Goal: Task Accomplishment & Management: Use online tool/utility

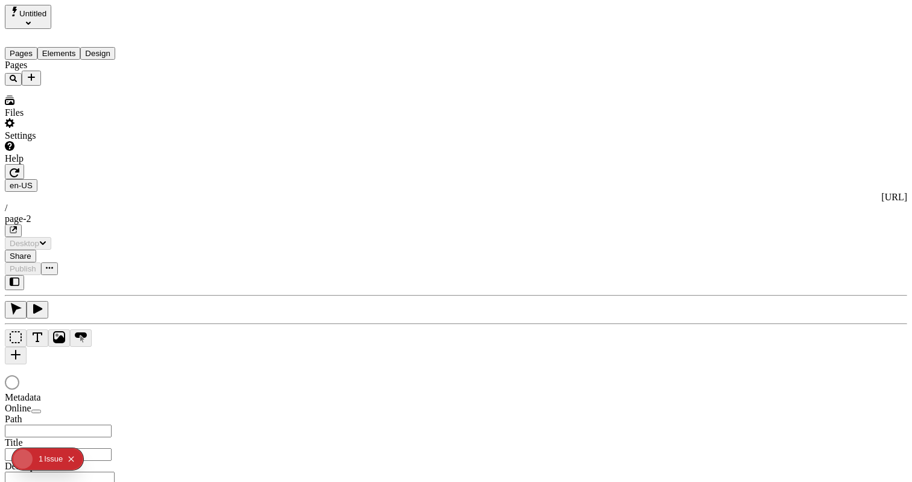
type input "/page-2"
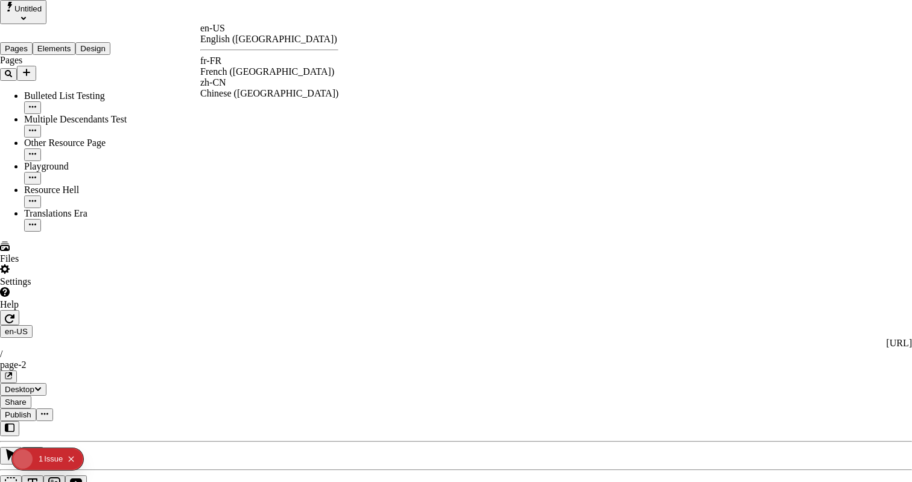
click at [234, 63] on div "fr-FR" at bounding box center [269, 61] width 138 height 11
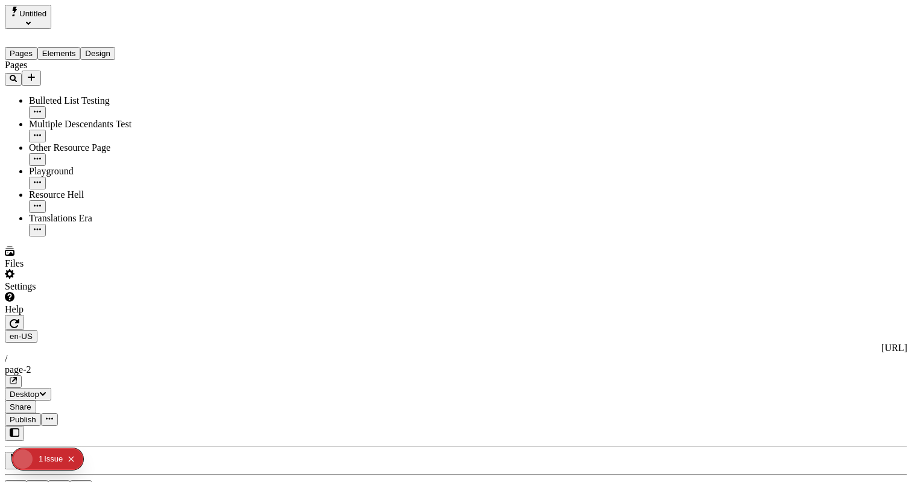
type input "The Great Translation Adventure"
type textarea "This is my French localized description. If it were empty, it would not appear …"
type input "/exploration-of-translations"
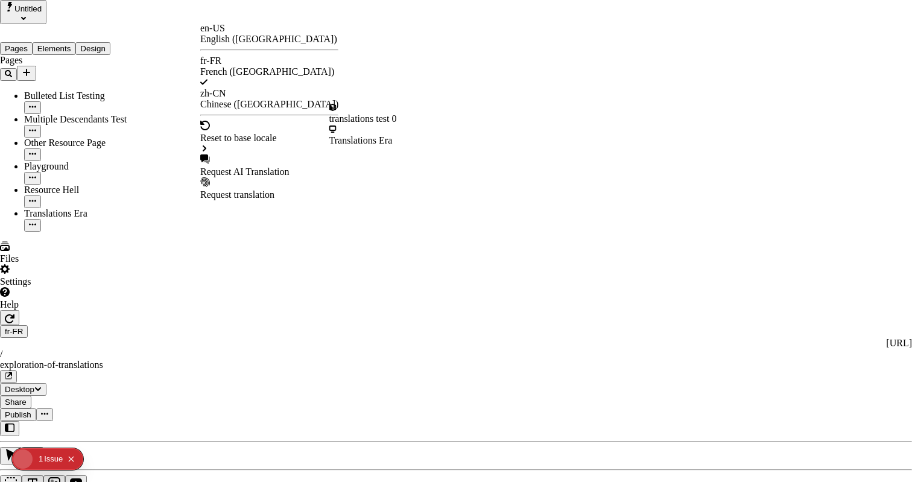
click at [243, 167] on div "Request AI Translation" at bounding box center [269, 172] width 138 height 11
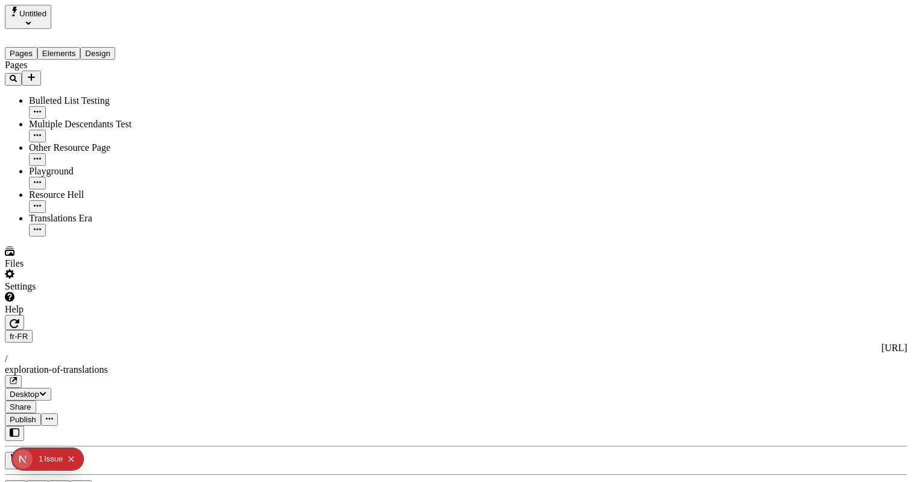
click at [41, 413] on button "Publish" at bounding box center [23, 419] width 36 height 13
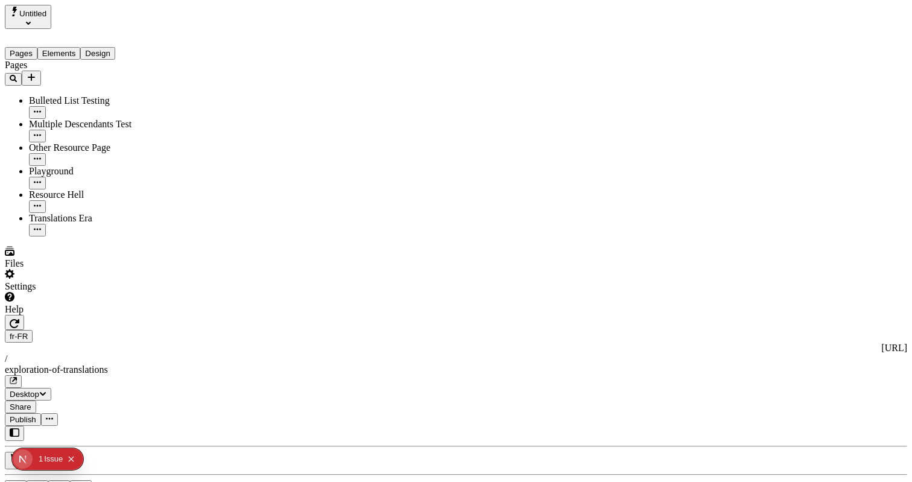
click at [81, 47] on button "Elements" at bounding box center [58, 53] width 43 height 13
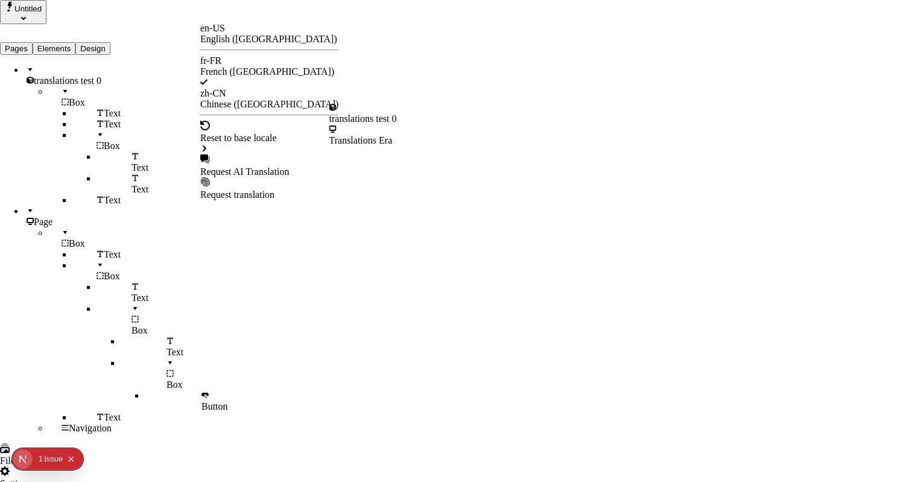
click at [247, 121] on div "Reset to base locale" at bounding box center [269, 138] width 138 height 34
click at [252, 167] on div "Request AI Translation" at bounding box center [269, 172] width 138 height 11
checkbox input "false"
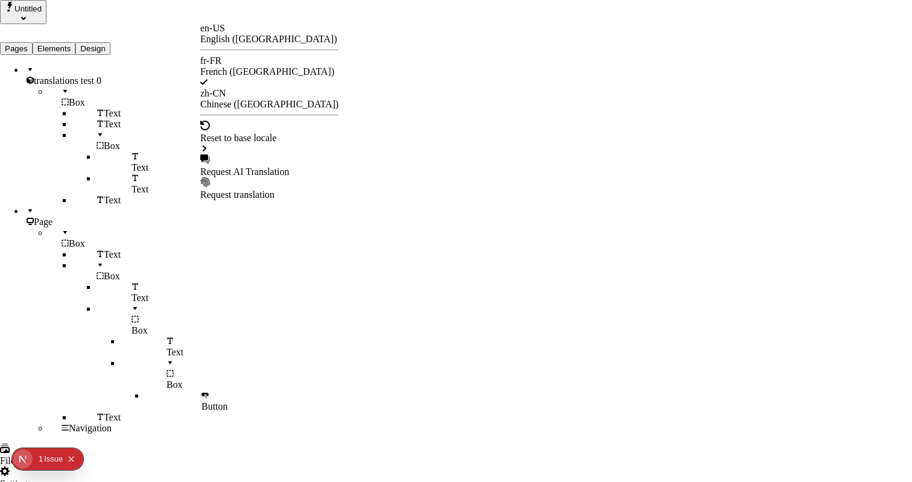
checkbox input "true"
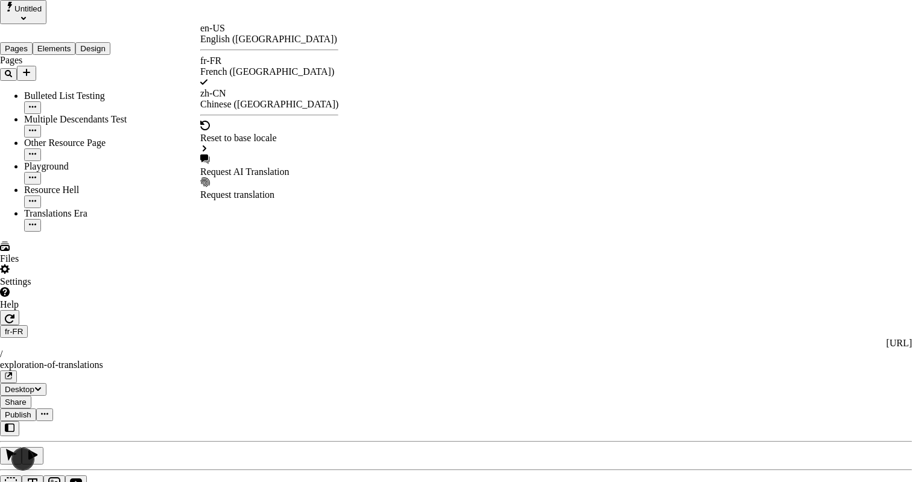
click at [269, 154] on div "Request AI Translation" at bounding box center [269, 165] width 138 height 23
checkbox input "true"
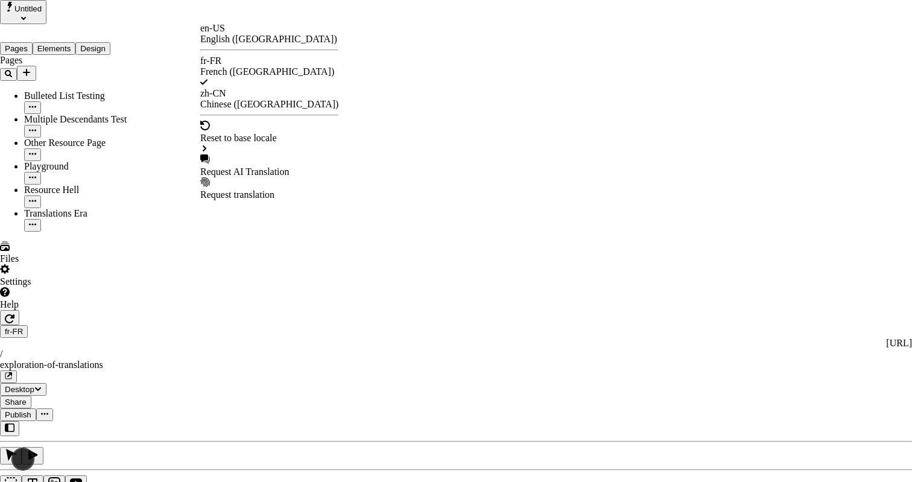
click at [279, 167] on div "Request AI Translation" at bounding box center [269, 172] width 138 height 11
checkbox input "true"
drag, startPoint x: 325, startPoint y: 326, endPoint x: 381, endPoint y: 339, distance: 57.7
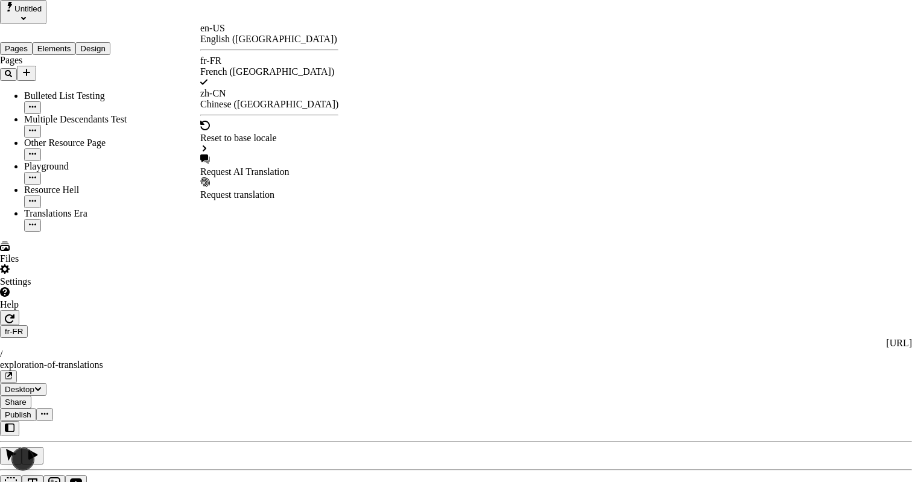
checkbox input "true"
drag, startPoint x: 558, startPoint y: 423, endPoint x: 563, endPoint y: 428, distance: 7.7
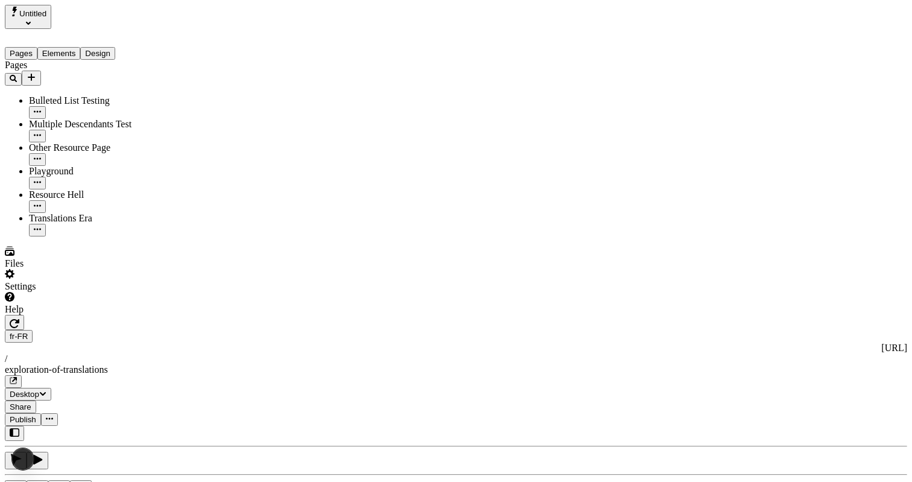
click at [19, 319] on icon "button" at bounding box center [15, 324] width 10 height 10
click at [23, 459] on icon "Open Next.js Dev Tools" at bounding box center [23, 460] width 7 height 8
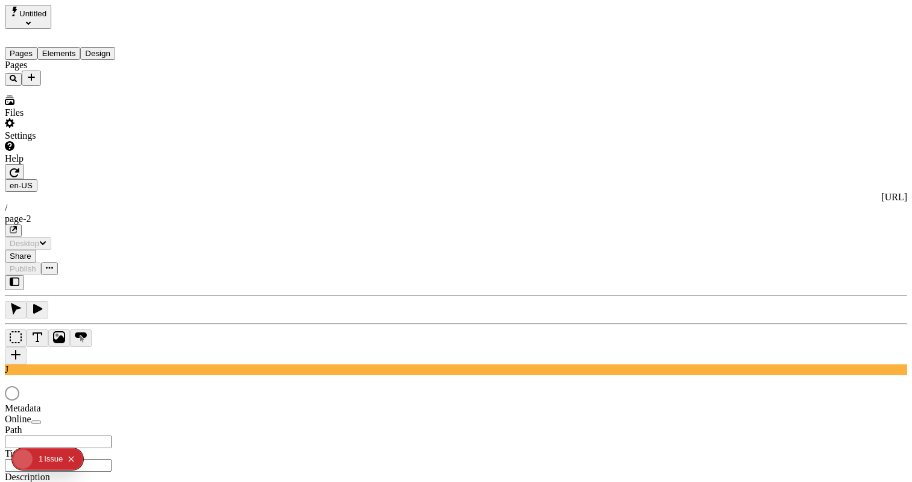
type input "/page-2"
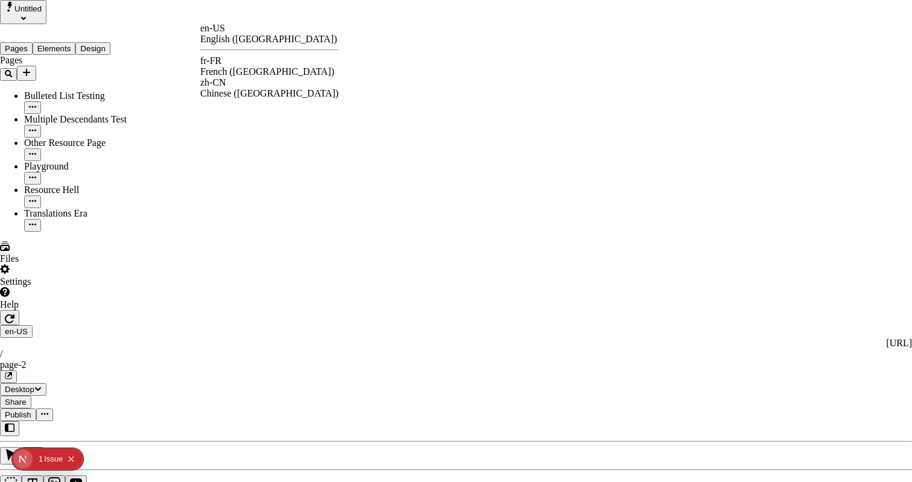
click at [243, 65] on div "fr-FR French ([GEOGRAPHIC_DATA])" at bounding box center [269, 67] width 138 height 22
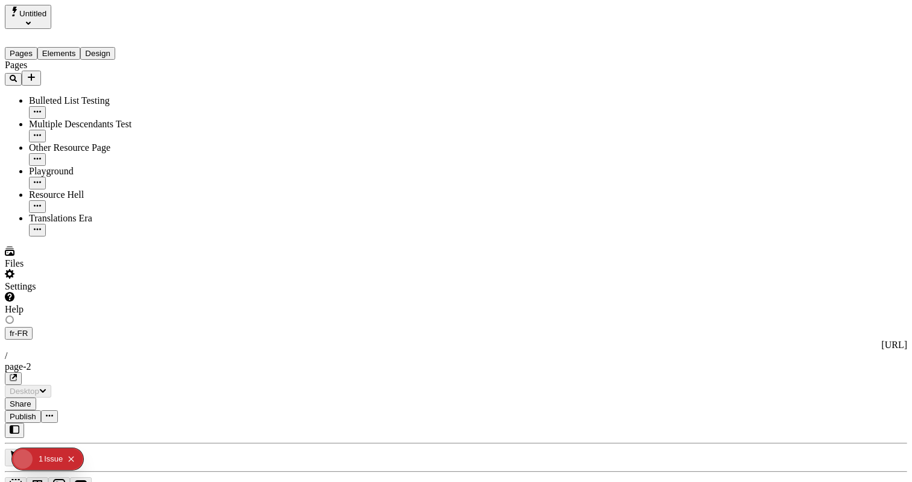
type input "/exploration-of-translations"
type input "The Great Translation Adventure"
type textarea "Ceci est ma description localisée en français. Si elle était vide, elle n'appar…"
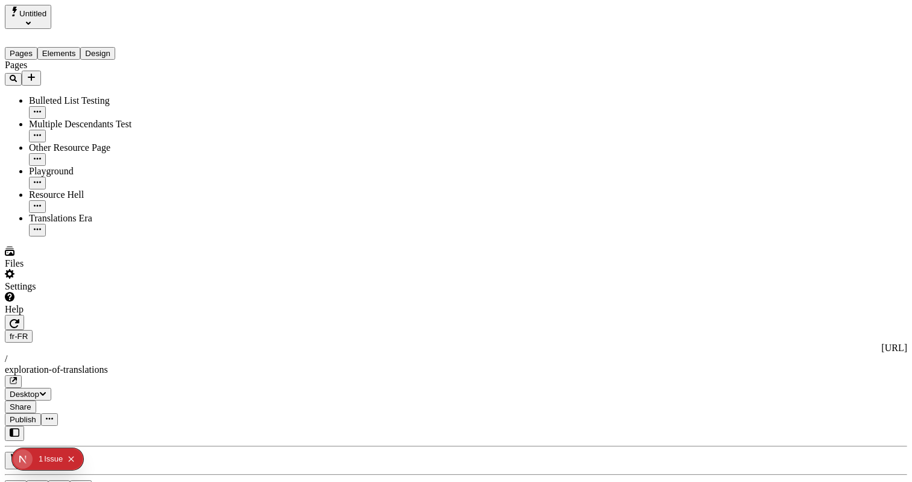
click at [36, 415] on span "Publish" at bounding box center [23, 419] width 27 height 9
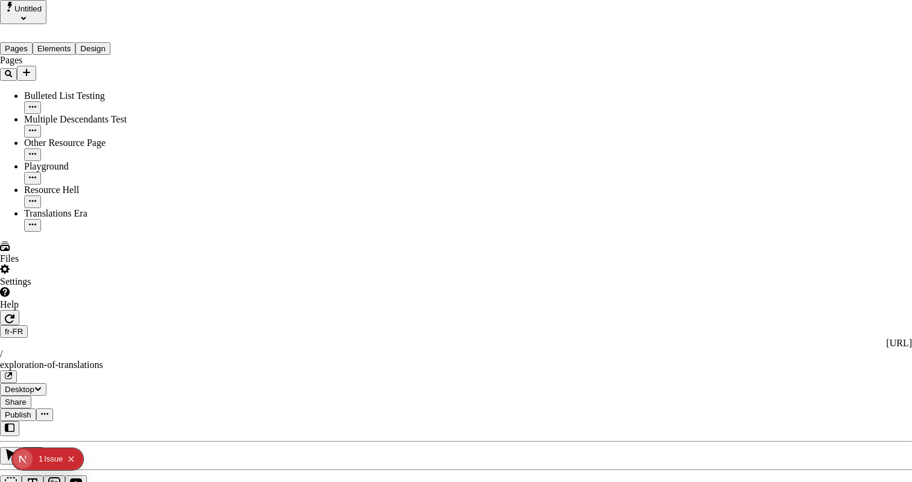
checkbox input "true"
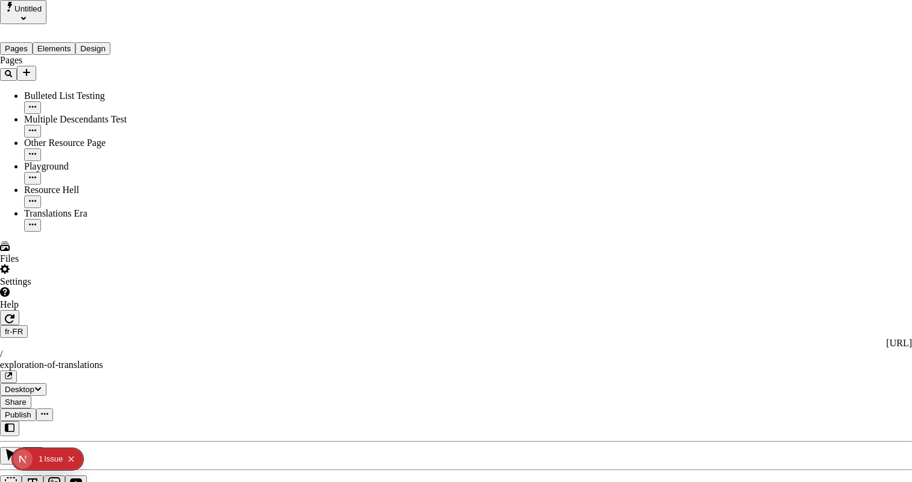
checkbox input "false"
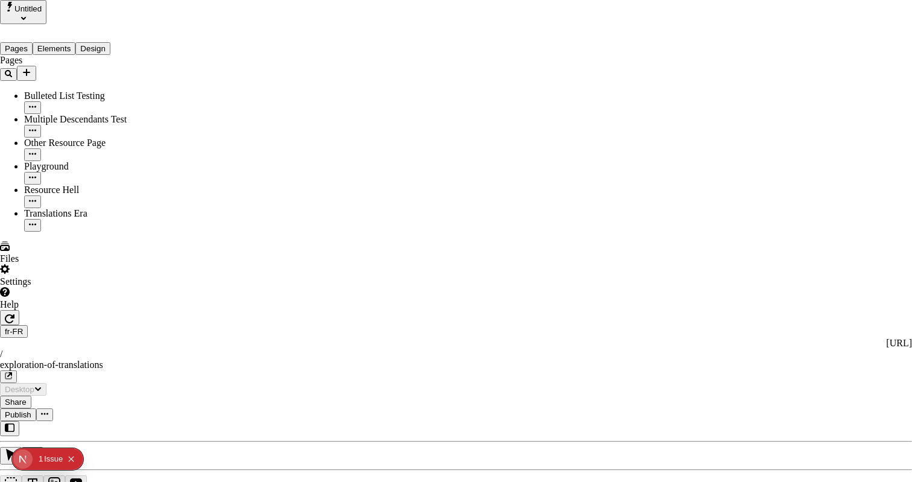
type textarea "This is my French localized description. If it were empty, it would not appear …"
drag, startPoint x: 269, startPoint y: 290, endPoint x: 223, endPoint y: 301, distance: 47.1
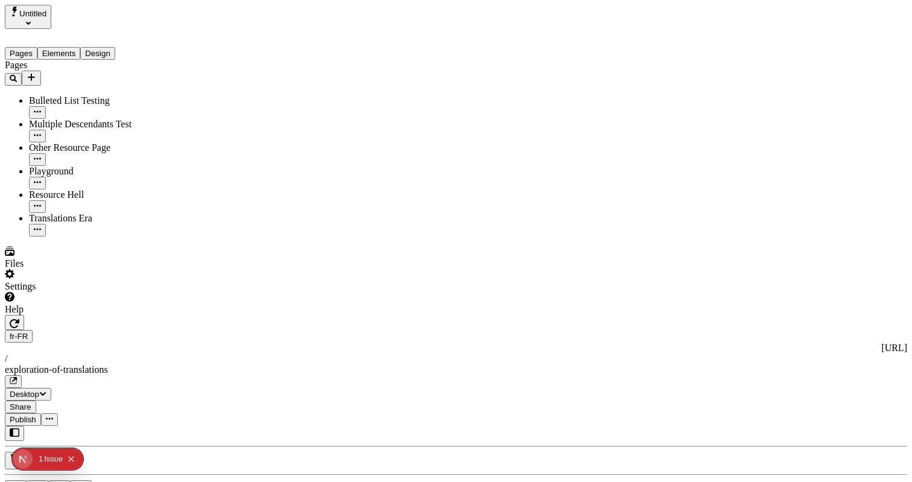
scroll to position [0, 2]
click at [36, 415] on span "Publish" at bounding box center [23, 419] width 27 height 9
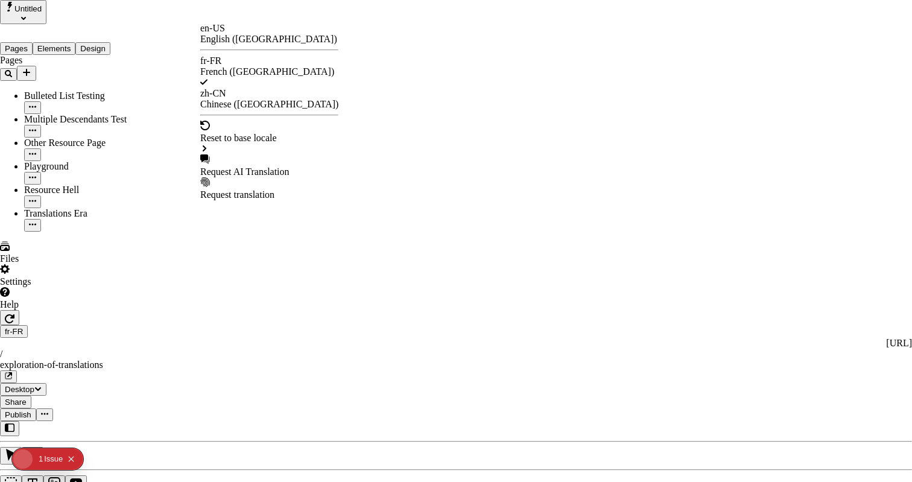
click at [251, 154] on div "Request AI Translation" at bounding box center [269, 165] width 138 height 23
checkbox input "true"
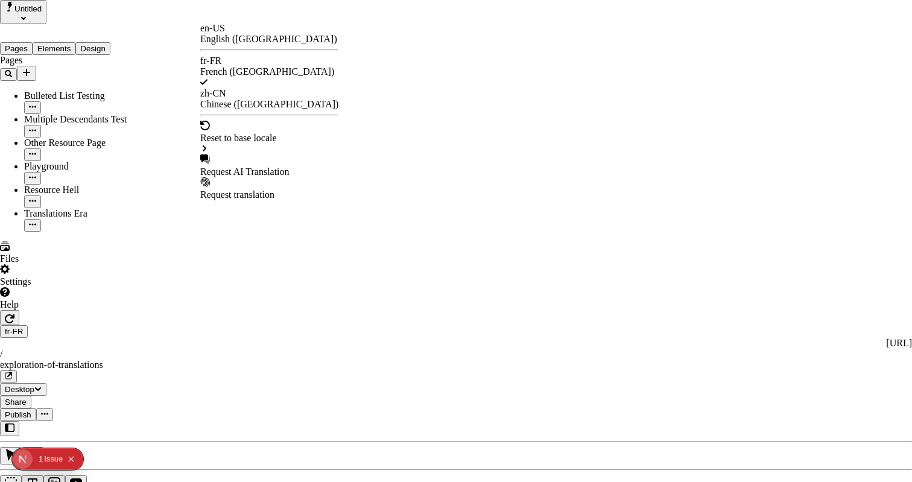
checkbox input "true"
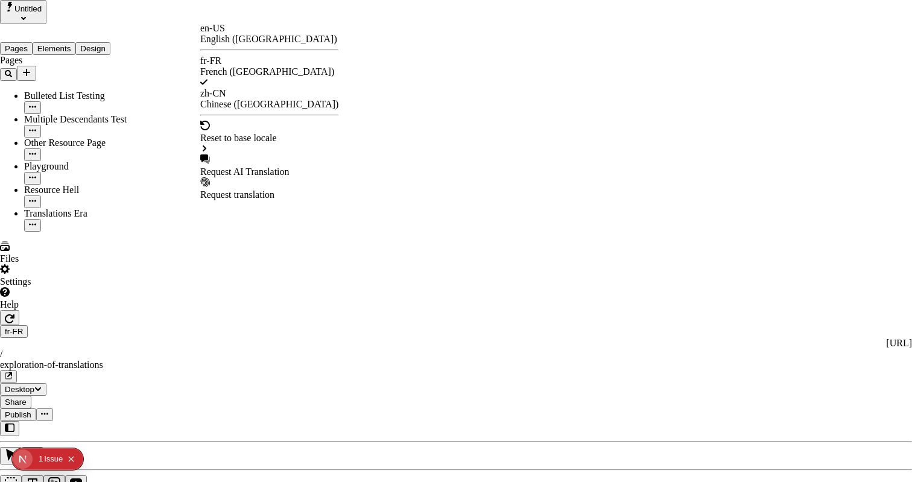
checkbox input "true"
type input "/exploration-des-traductions"
type input "La Grande Aventure de Traduction"
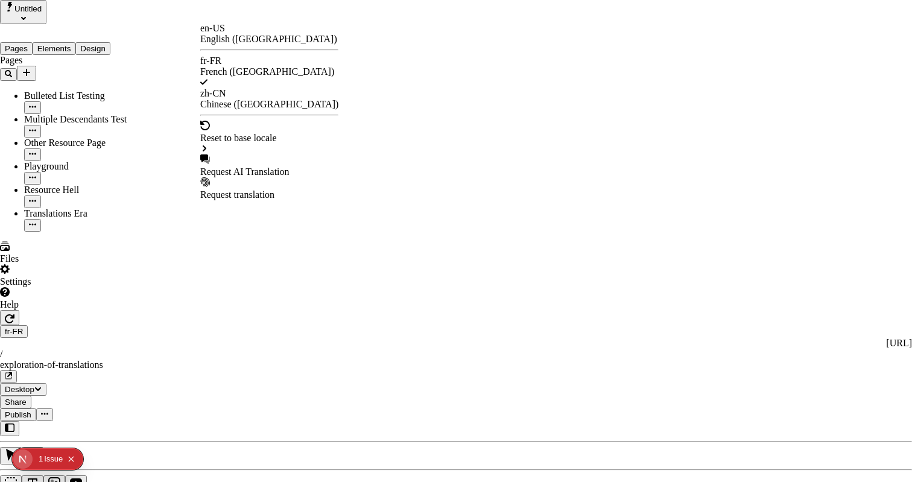
type textarea "Ceci est ma description localisée en français. Si elle était vide, elle n'appar…"
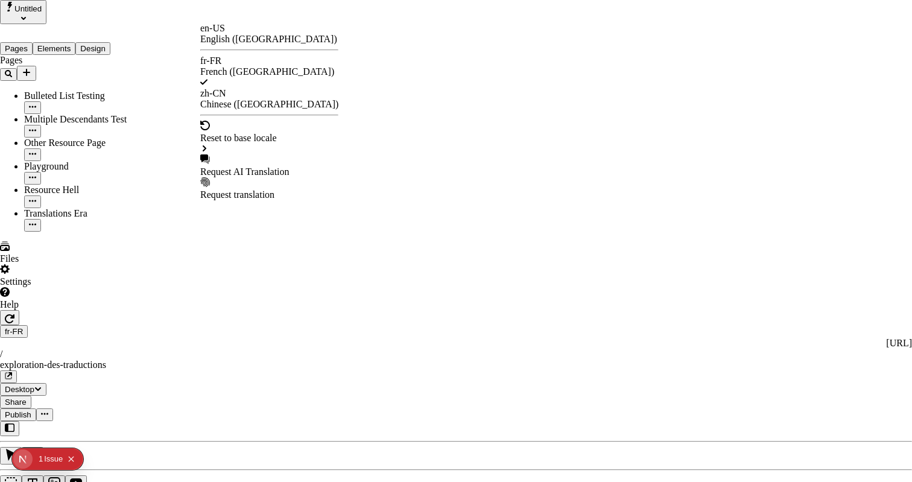
click at [244, 154] on div "Request AI Translation" at bounding box center [269, 165] width 138 height 23
checkbox input "false"
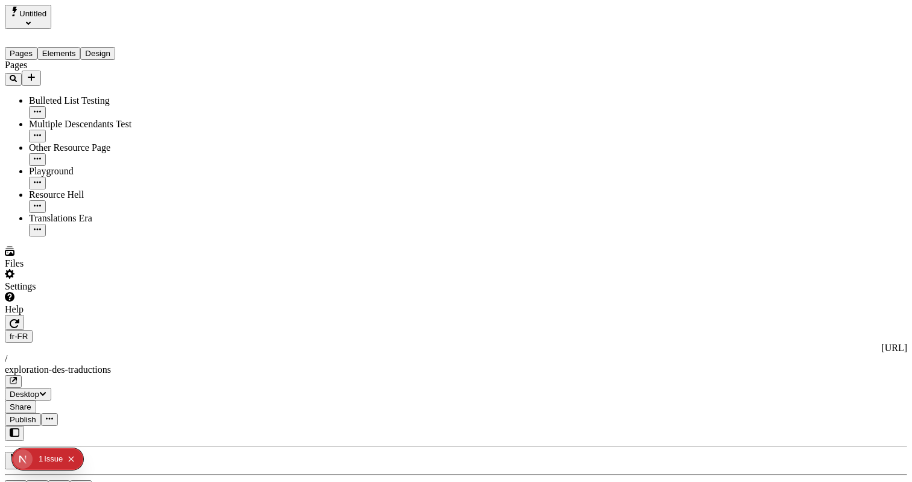
click at [36, 415] on span "Publish" at bounding box center [23, 419] width 27 height 9
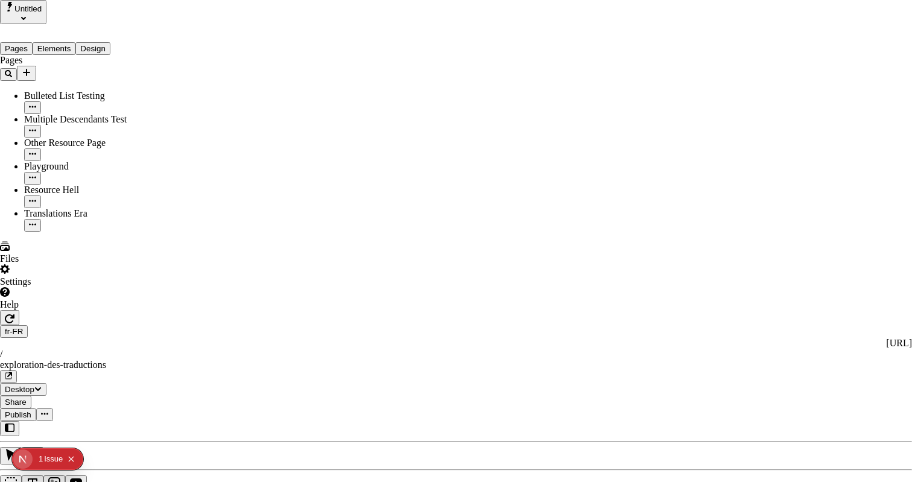
type input "The Great Translation Adventure"
type textarea "This is my French localized description. If it were empty, it would not appear …"
type input "/exploration-of-translations"
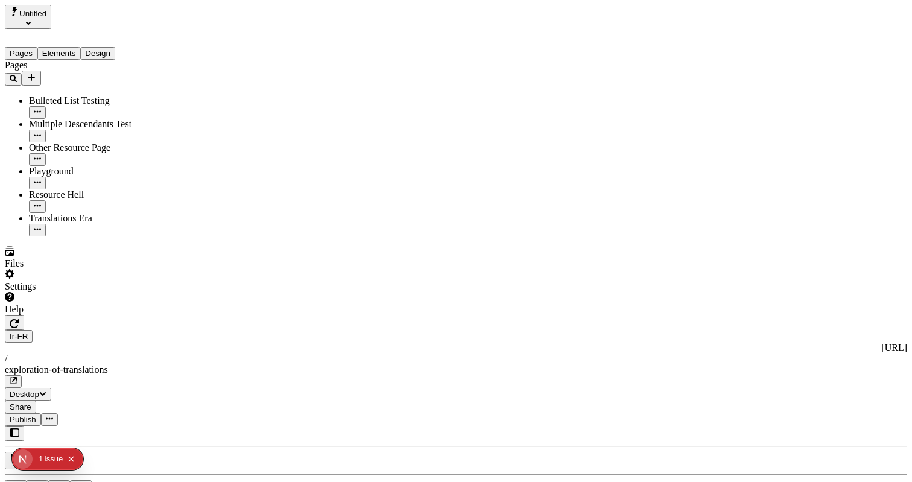
click at [41, 413] on button "Publish" at bounding box center [23, 419] width 36 height 13
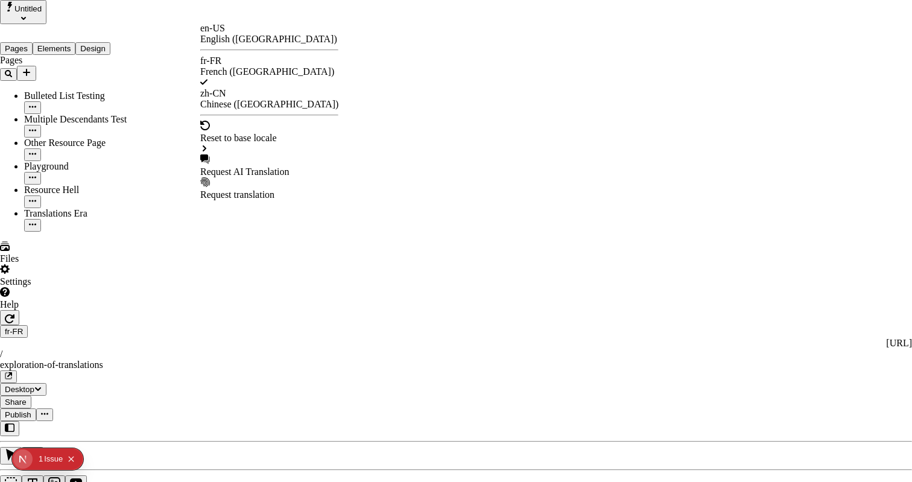
click at [267, 167] on div "Request AI Translation" at bounding box center [269, 172] width 138 height 11
checkbox input "true"
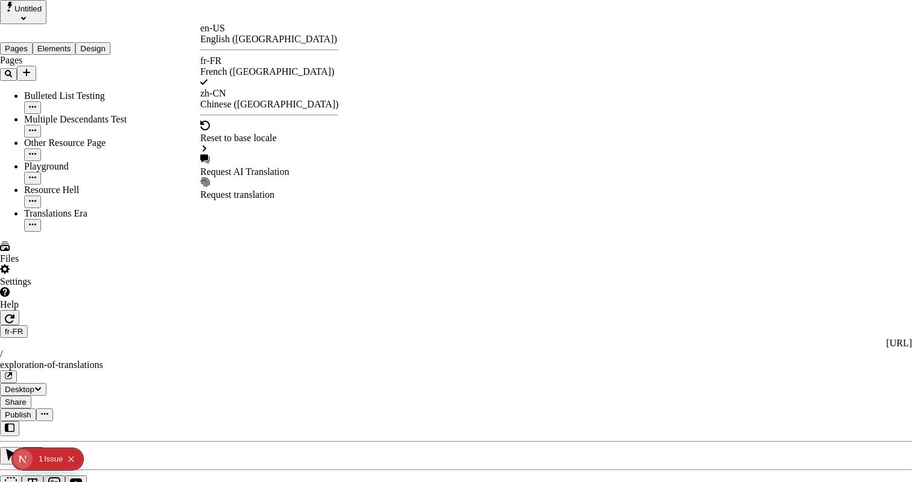
checkbox input "true"
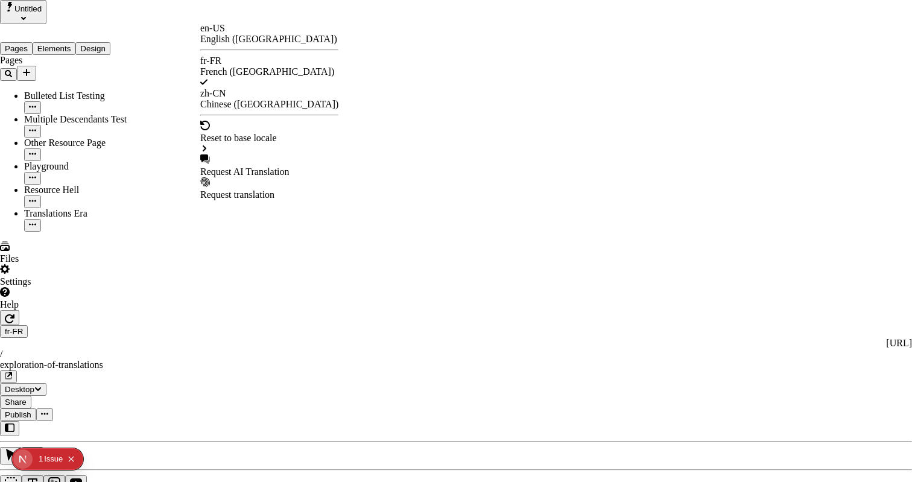
checkbox input "true"
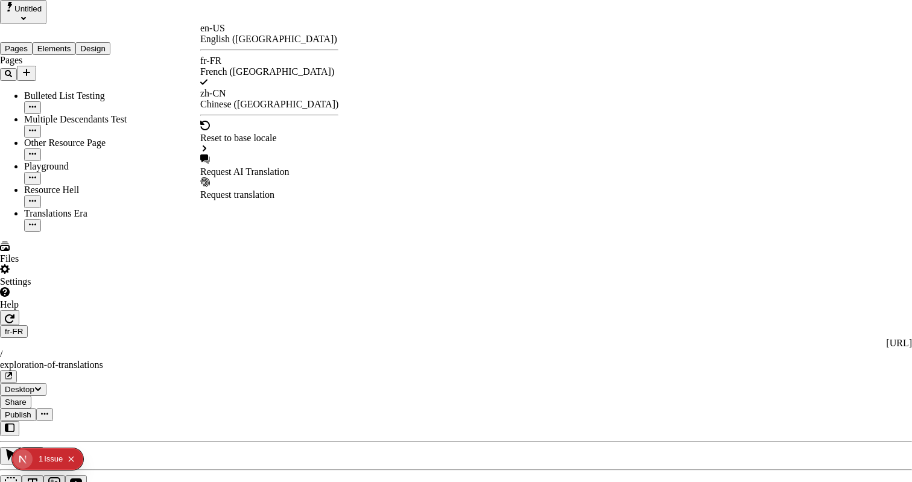
checkbox input "true"
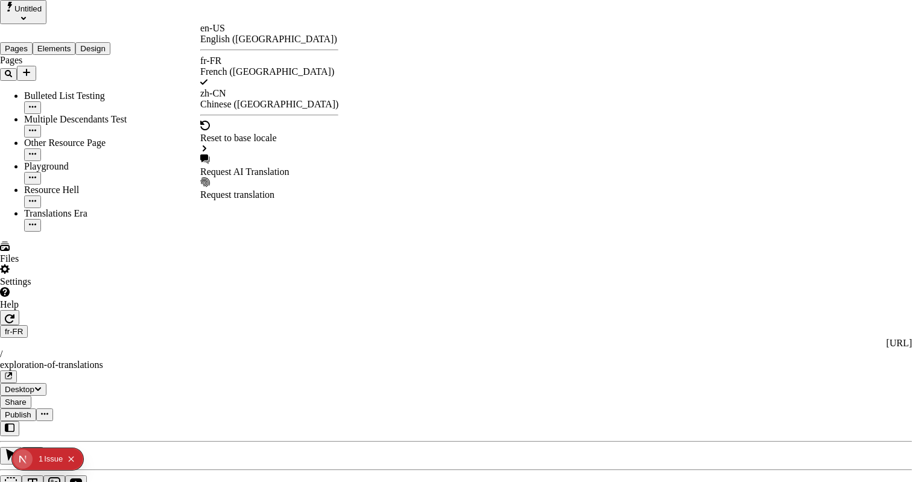
checkbox input "true"
type input "/exploration-des-traductions"
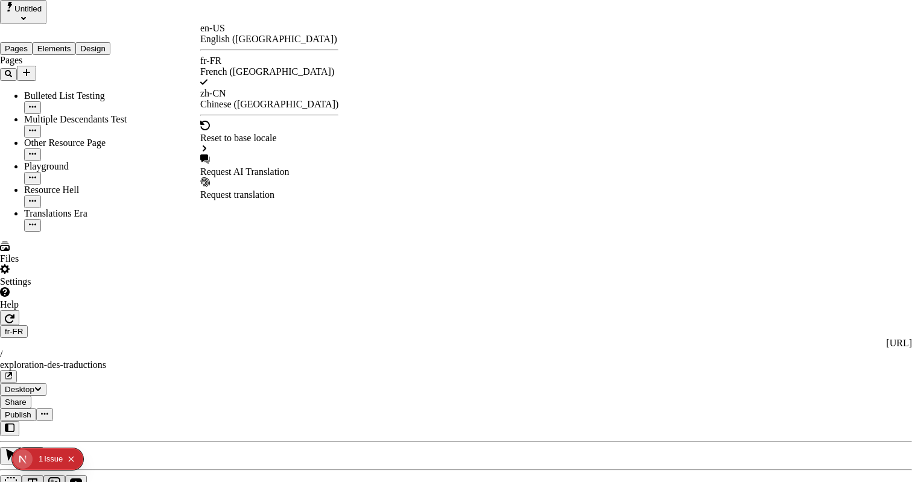
checkbox input "false"
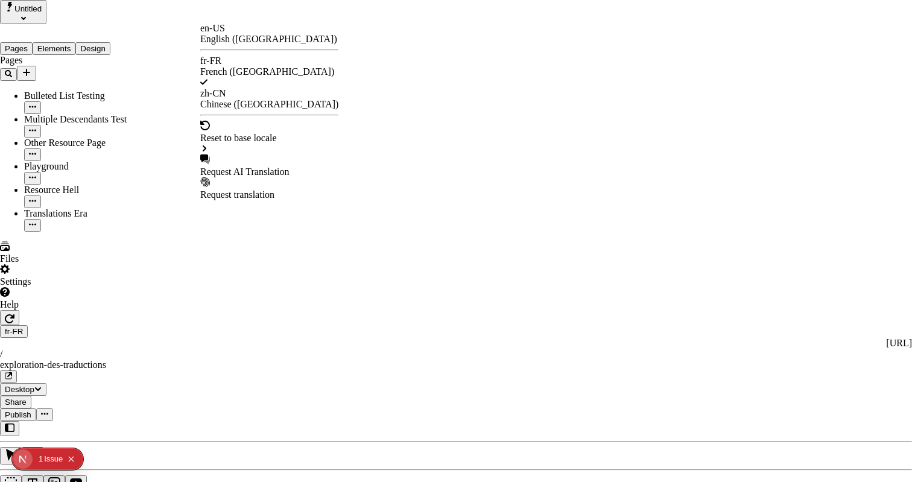
checkbox input "false"
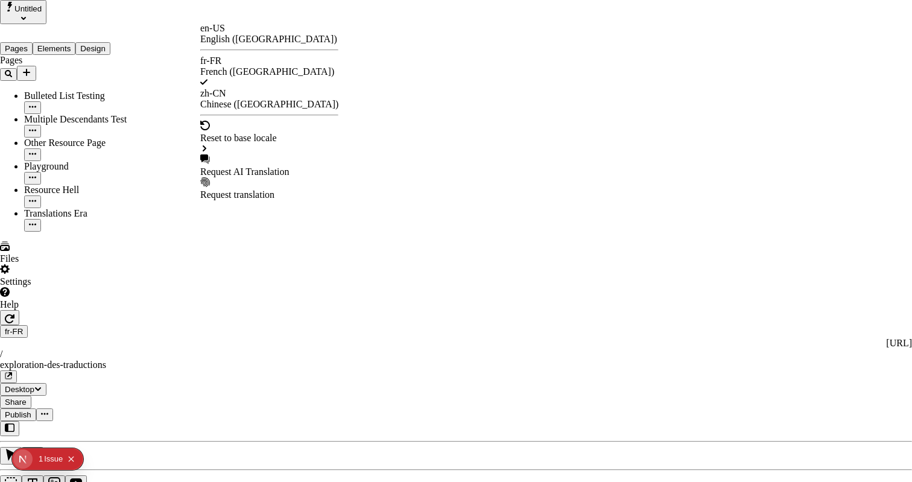
checkbox input "false"
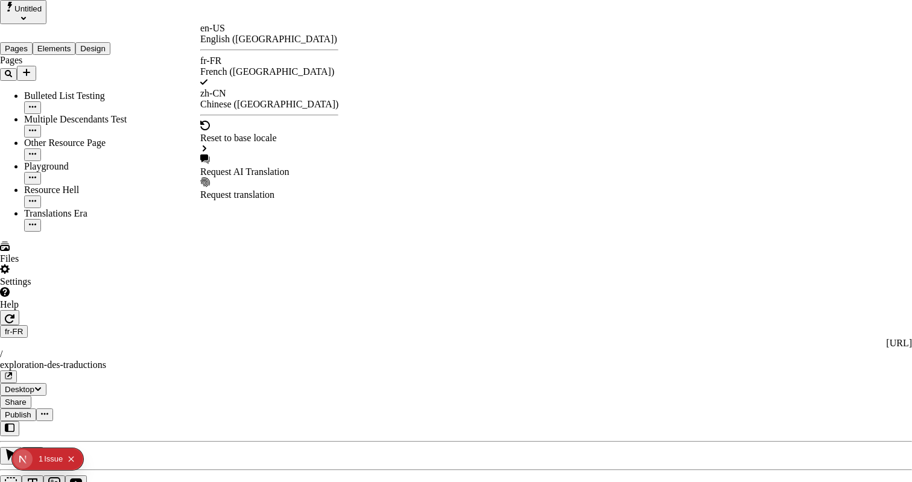
checkbox input "false"
type input "La Grande Aventure de Traduction"
type textarea "Ceci est ma description localisée en français. Si elle était vide, elle n'appar…"
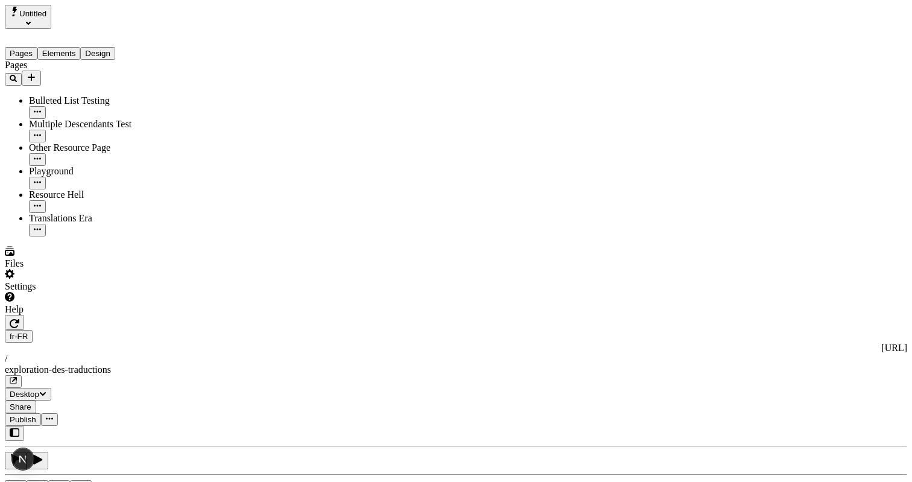
drag, startPoint x: 74, startPoint y: 279, endPoint x: 81, endPoint y: 278, distance: 7.5
click at [81, 237] on div "Pages Bulleted List Testing Multiple Descendants Test Other Resource Page Playg…" at bounding box center [77, 148] width 145 height 177
click at [96, 237] on div "Pages Bulleted List Testing Multiple Descendants Test Other Resource Page Playg…" at bounding box center [77, 148] width 145 height 177
click at [85, 292] on div "Settings" at bounding box center [77, 280] width 145 height 23
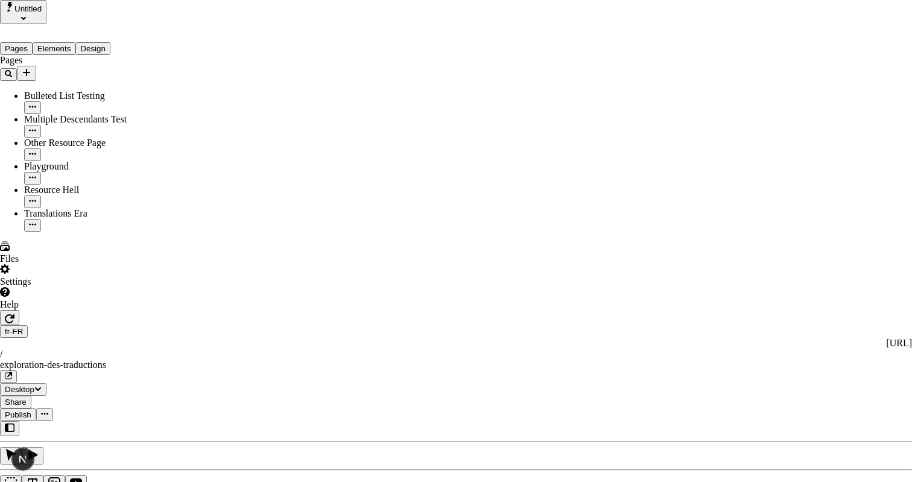
click at [53, 467] on div "Issue" at bounding box center [53, 459] width 19 height 22
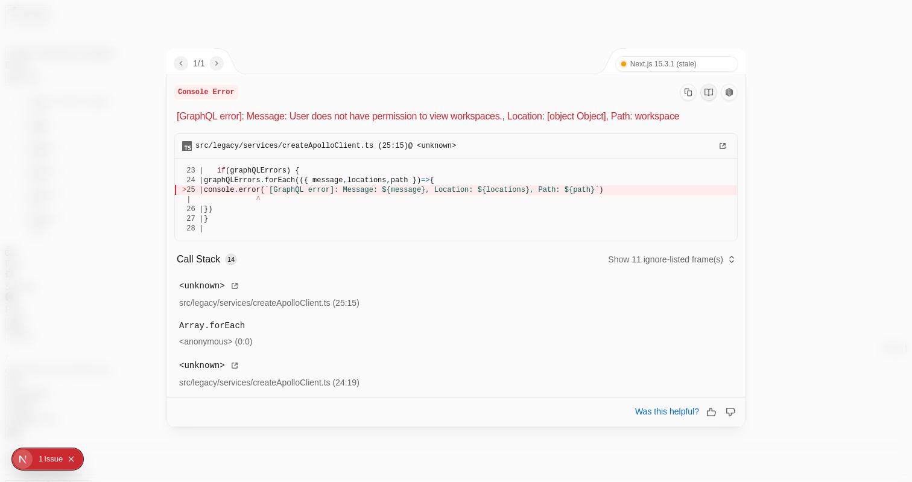
click at [644, 17] on div at bounding box center [456, 241] width 912 height 482
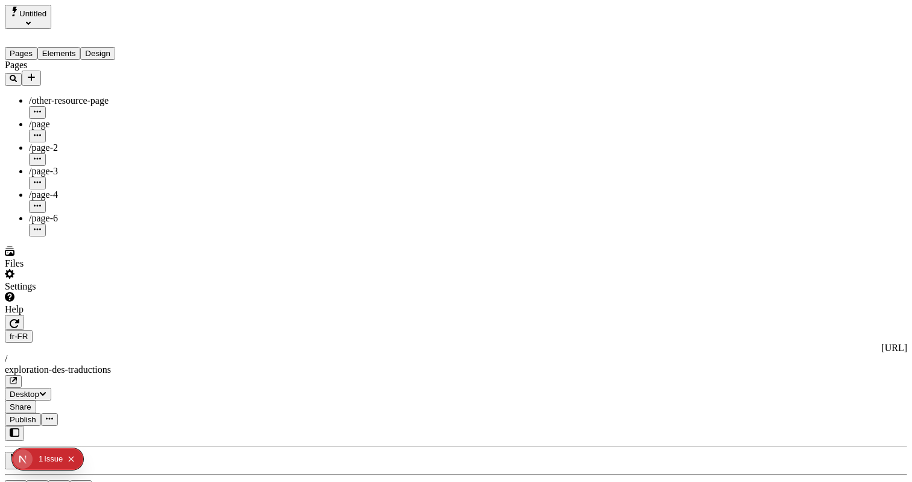
click at [71, 51] on div "Pages Elements Design" at bounding box center [77, 44] width 145 height 31
click at [71, 47] on button "Elements" at bounding box center [58, 53] width 43 height 13
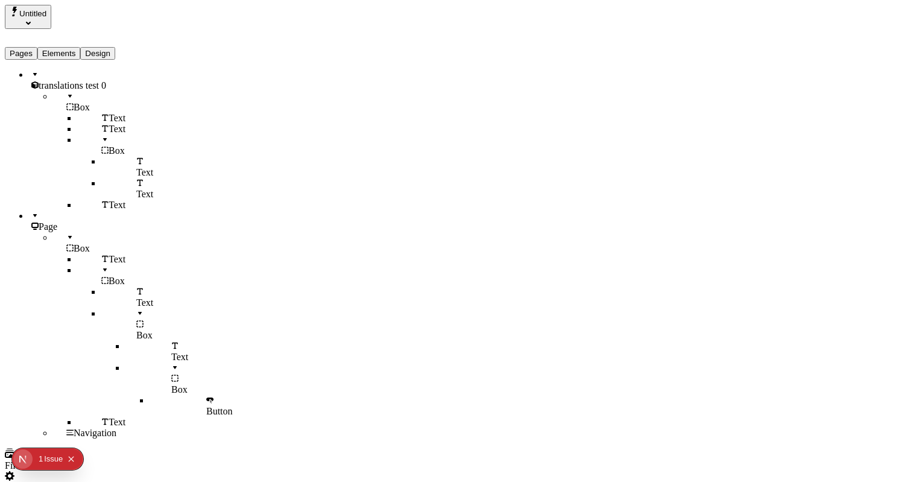
scroll to position [14, 0]
click at [115, 47] on button "Design" at bounding box center [97, 53] width 35 height 13
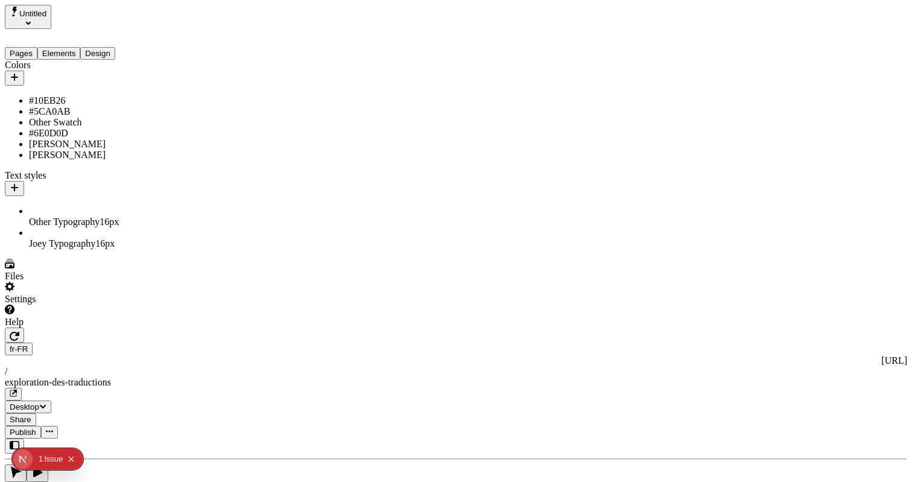
click at [75, 48] on button "Elements" at bounding box center [58, 53] width 43 height 13
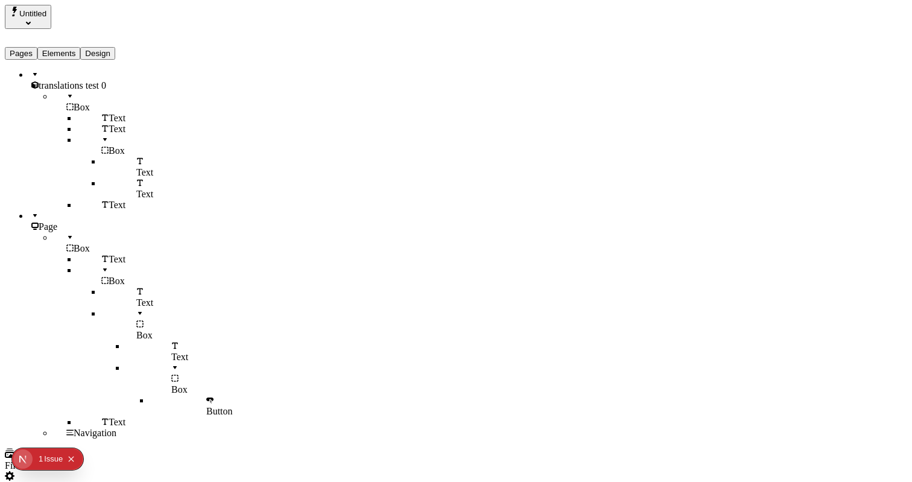
click at [36, 47] on button "Pages" at bounding box center [21, 53] width 33 height 13
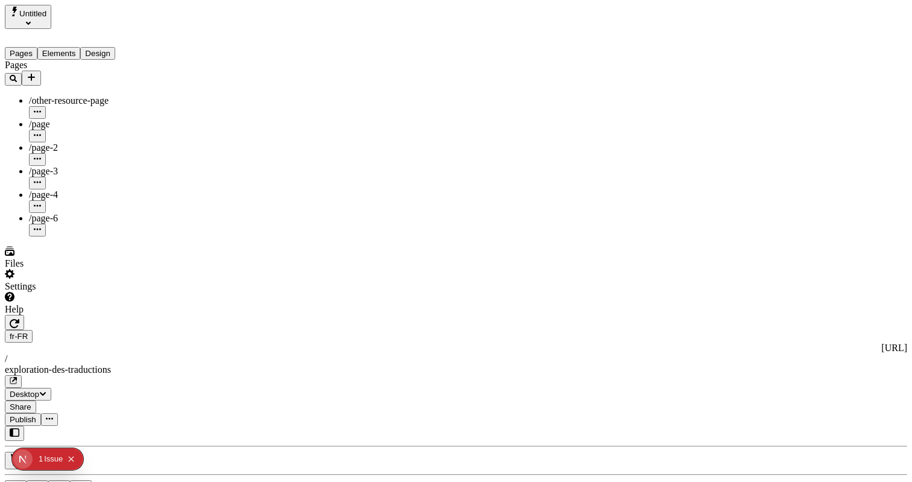
click at [72, 95] on span "/other-resource-page" at bounding box center [69, 100] width 80 height 10
type input "/other-resource-page"
click at [74, 142] on div "/page-2" at bounding box center [89, 147] width 121 height 11
click at [72, 462] on icon "Collapse issues badge" at bounding box center [71, 459] width 7 height 7
click at [118, 237] on div "Pages /other-resource-page /page /page-2 /page-3 /page-4 /page-6" at bounding box center [77, 148] width 145 height 177
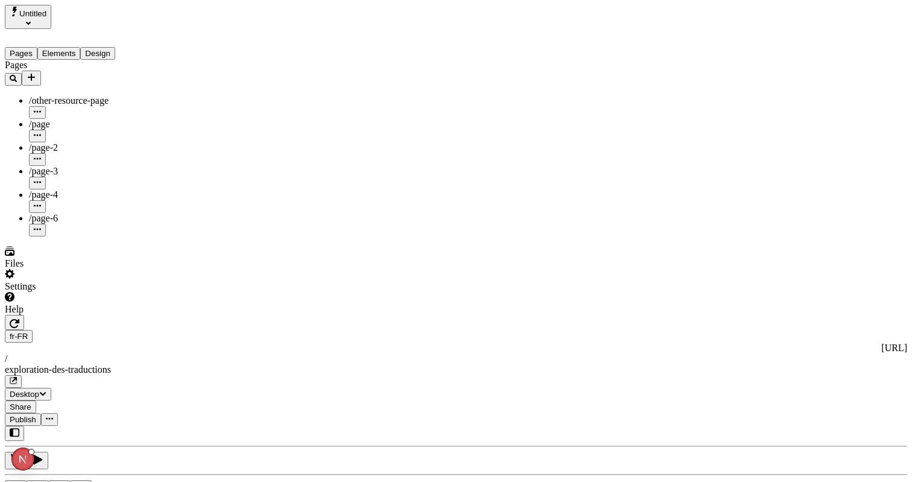
click at [427, 365] on div "exploration-des-traductions" at bounding box center [456, 370] width 903 height 11
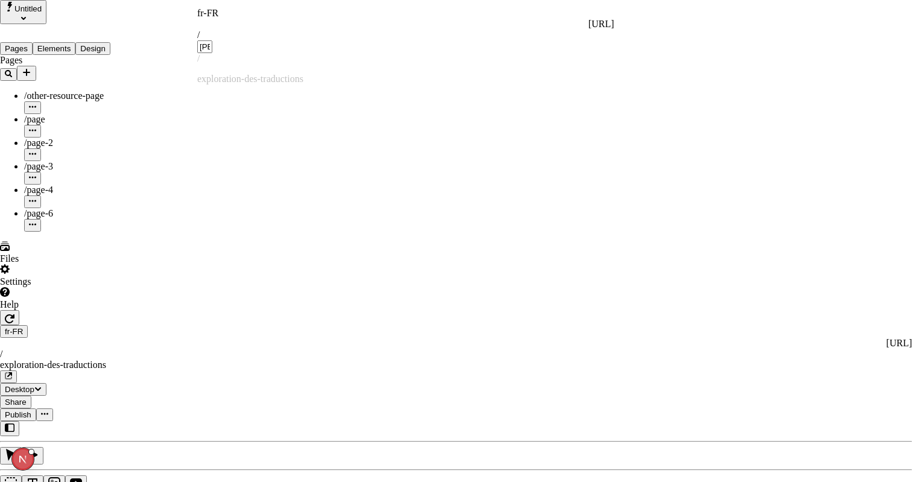
type input "[PERSON_NAME]"
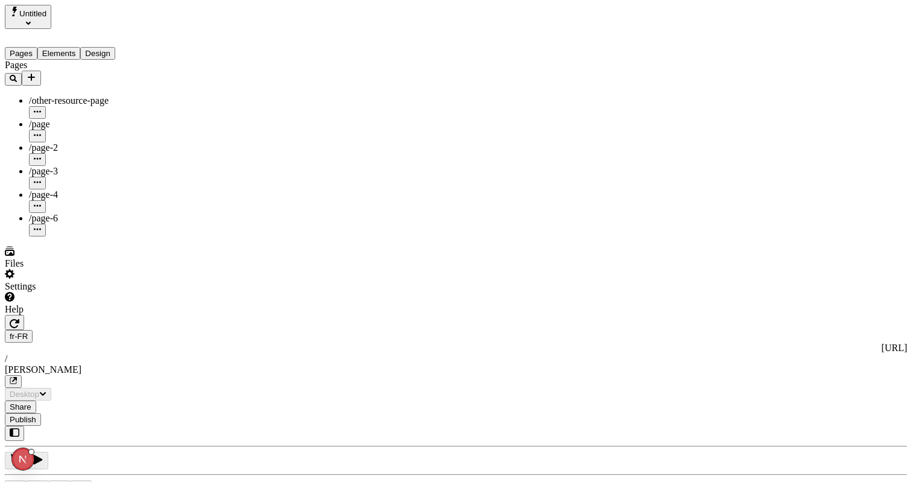
click at [71, 47] on button "Elements" at bounding box center [58, 53] width 43 height 13
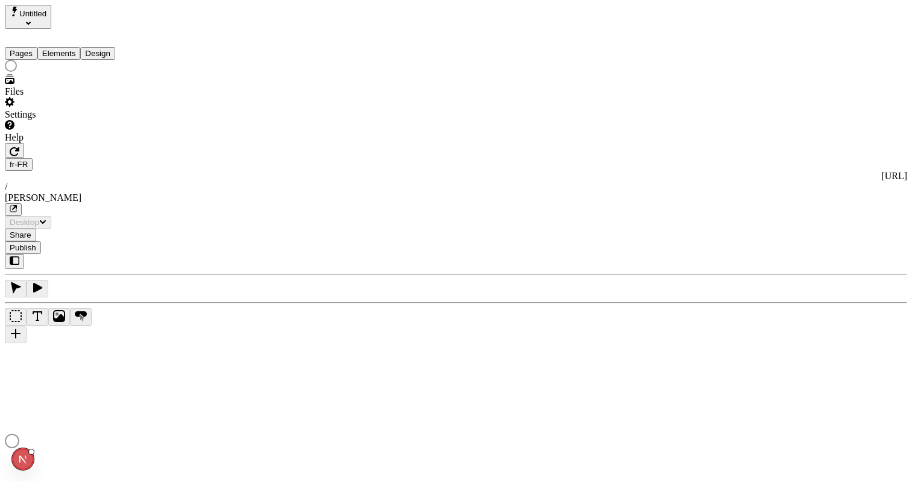
click at [37, 47] on button "Pages" at bounding box center [21, 53] width 33 height 13
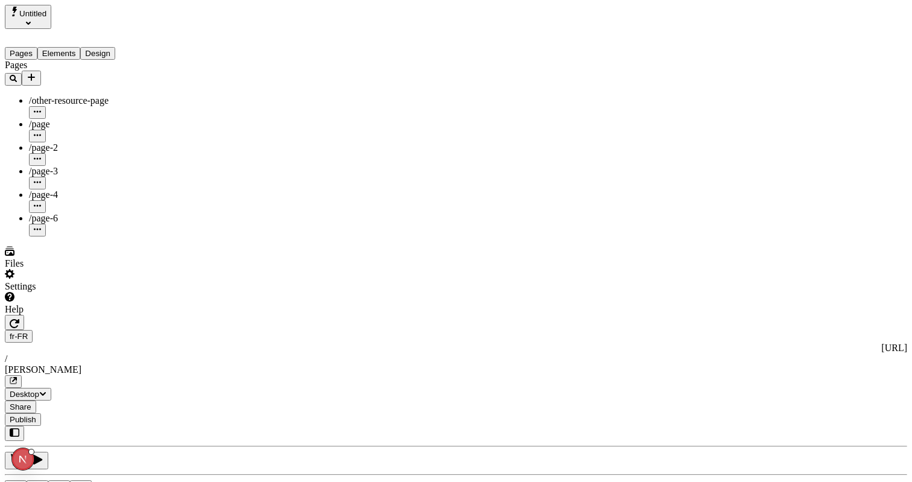
click at [60, 47] on button "Elements" at bounding box center [58, 53] width 43 height 13
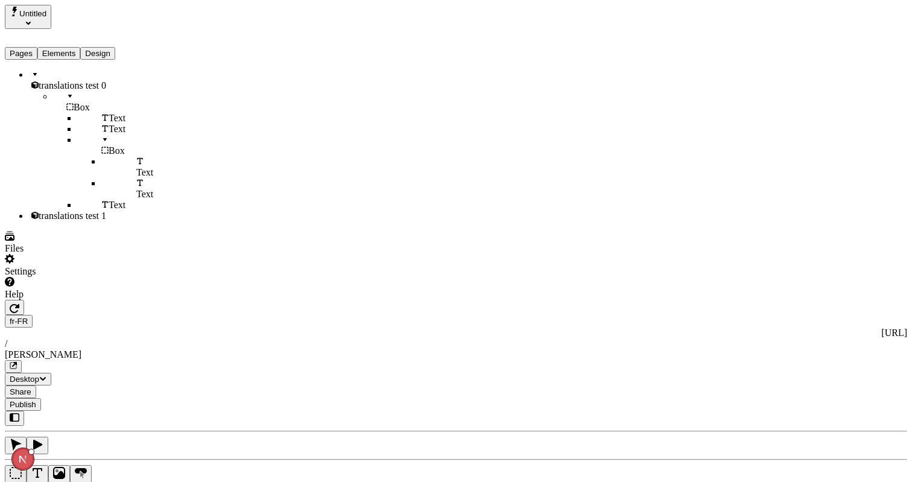
click at [27, 47] on button "Pages" at bounding box center [21, 53] width 33 height 13
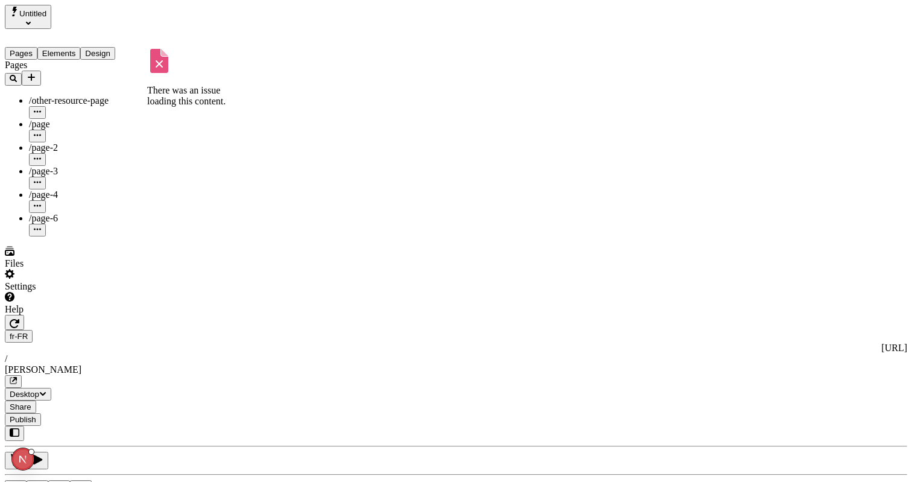
click at [69, 95] on span "/other-resource-page" at bounding box center [69, 100] width 80 height 10
click at [75, 189] on ul "/other-resource-page /page /page-2 /page-3 /page-4 /page-6" at bounding box center [77, 165] width 145 height 141
click at [76, 213] on div "/page-6" at bounding box center [89, 218] width 121 height 11
click at [71, 189] on div "/page-4" at bounding box center [89, 194] width 121 height 11
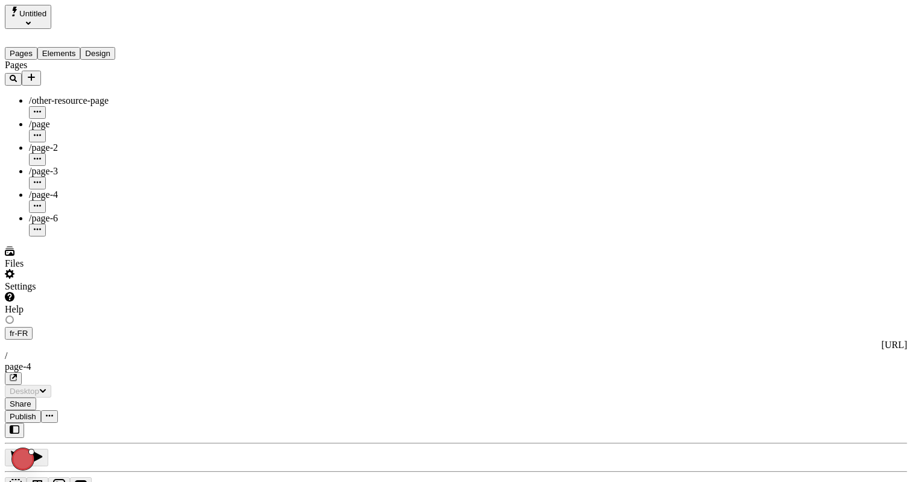
type input "/page-4"
click at [77, 166] on div "/page-3" at bounding box center [89, 178] width 121 height 24
type input "/page-3"
click at [67, 142] on div "/page-2" at bounding box center [89, 147] width 121 height 11
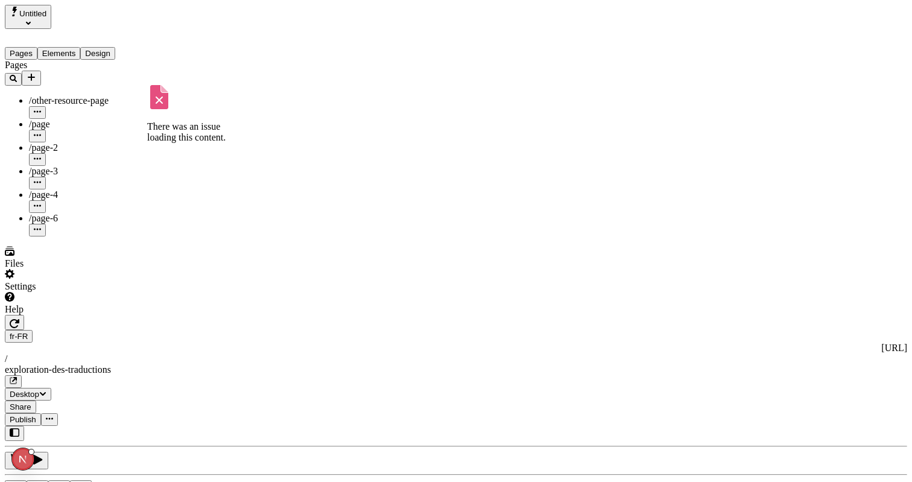
click at [730, 413] on div "Publish" at bounding box center [456, 419] width 903 height 13
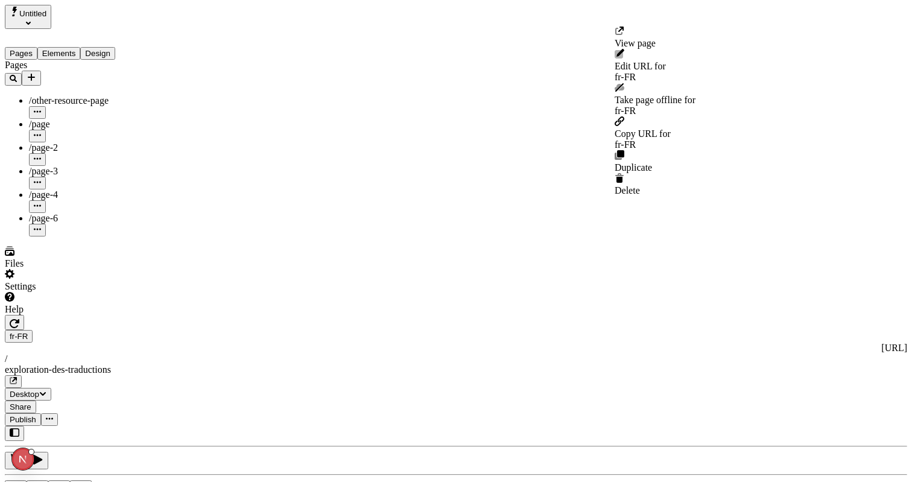
click at [36, 415] on span "Publish" at bounding box center [23, 419] width 27 height 9
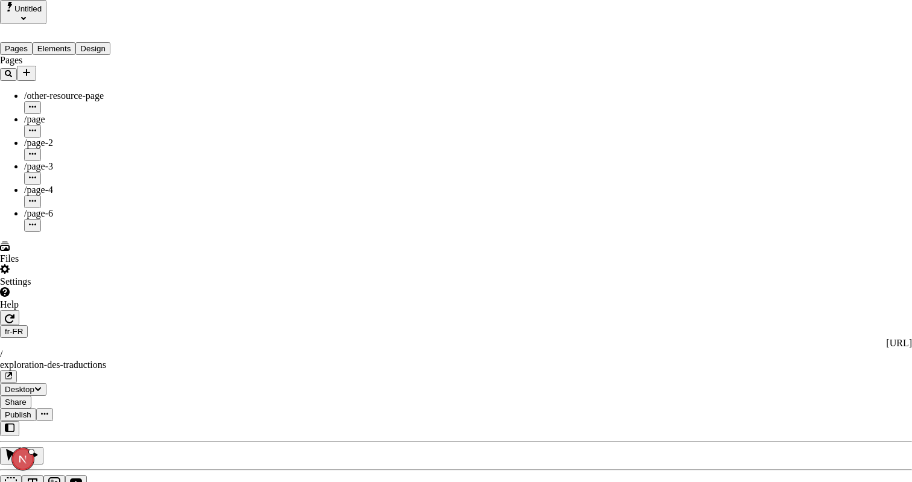
type input "The Great Translation Adventure"
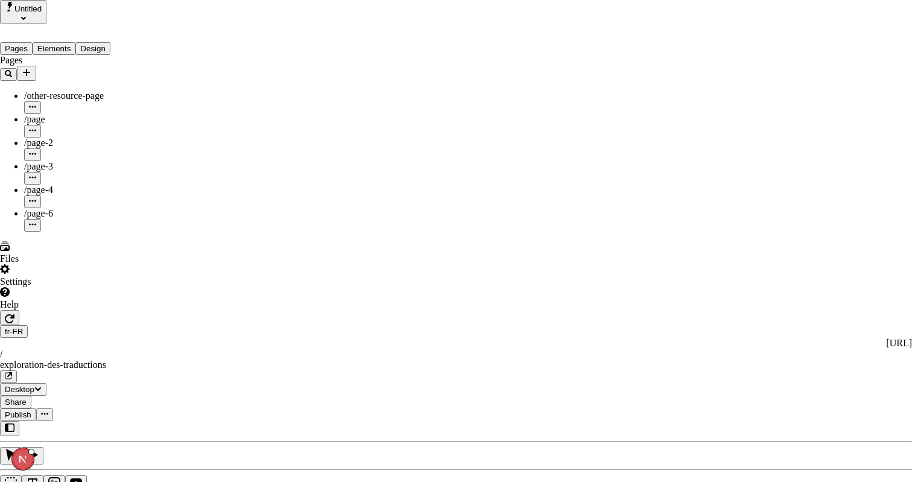
type textarea "This is my French localized description. If it were empty, it would not appear …"
type input "/exploration-of-translations"
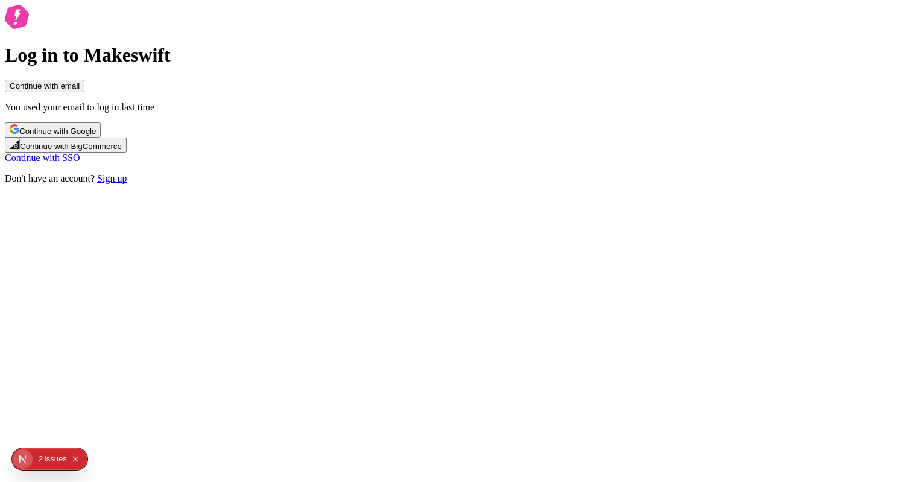
click at [84, 92] on button "Continue with email" at bounding box center [45, 86] width 80 height 13
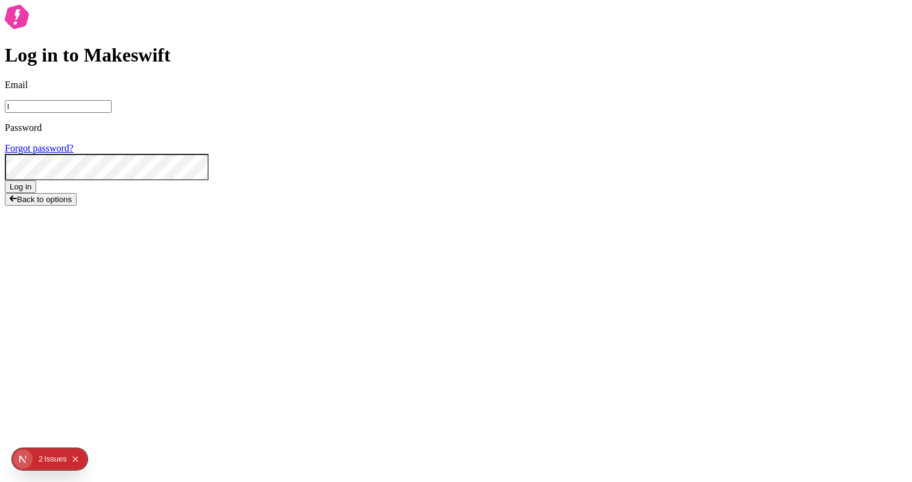
click at [57, 459] on div "Issue s" at bounding box center [55, 459] width 23 height 22
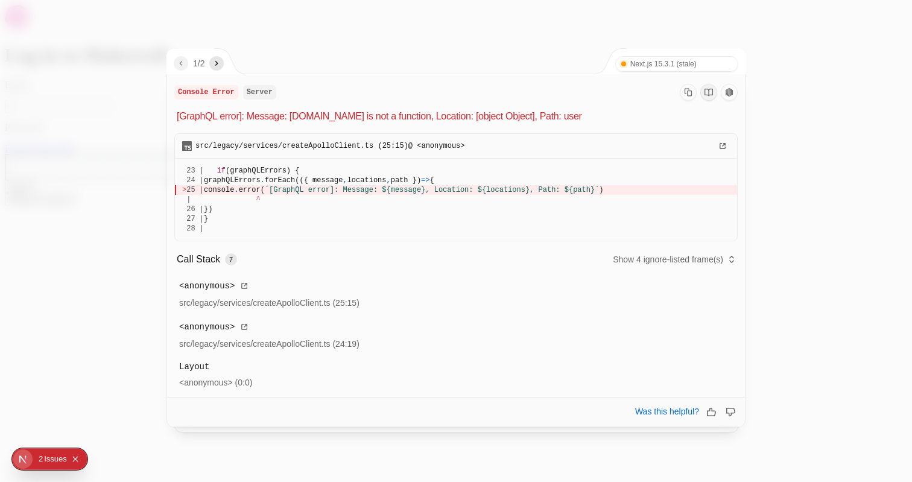
click at [219, 64] on icon "next" at bounding box center [217, 64] width 10 height 10
click at [184, 63] on icon "previous" at bounding box center [181, 64] width 10 height 10
click at [221, 62] on icon "next" at bounding box center [217, 64] width 10 height 10
click at [127, 264] on div at bounding box center [456, 241] width 912 height 482
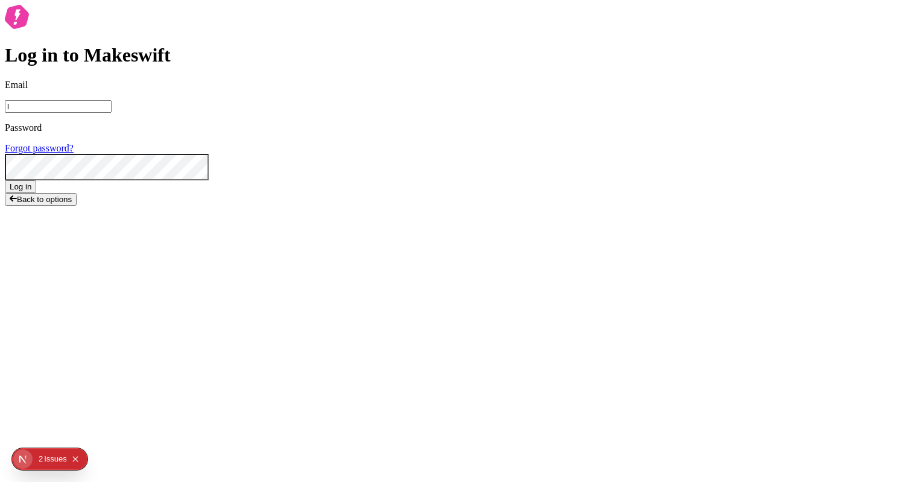
click at [112, 113] on input "l" at bounding box center [58, 106] width 107 height 13
type input "lukemirejoseph+63@gmail.com"
click at [53, 451] on div "Issue s" at bounding box center [55, 459] width 23 height 22
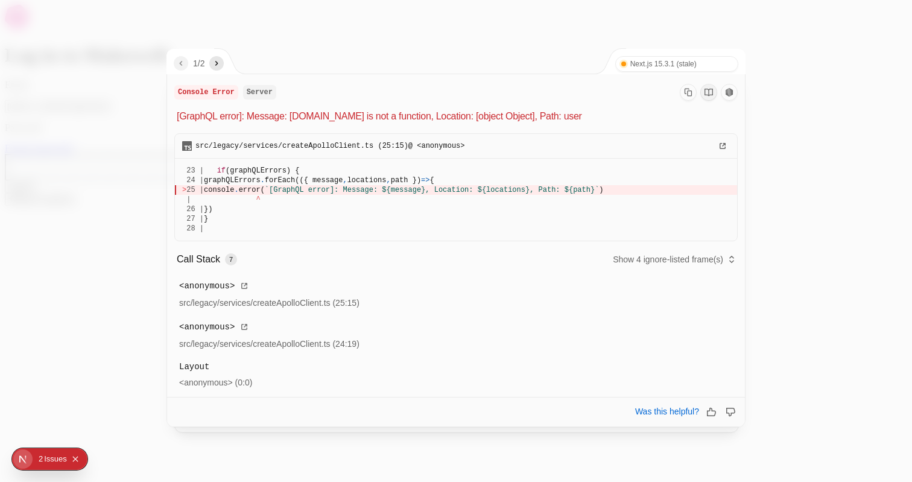
click at [632, 264] on button "Show 4 ignore-listed frame(s)" at bounding box center [675, 259] width 124 height 17
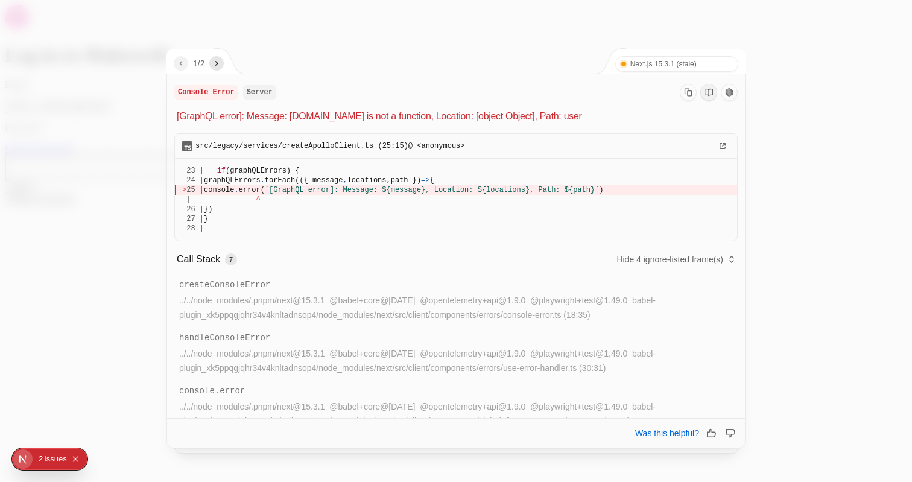
click at [214, 65] on button "button" at bounding box center [216, 63] width 14 height 14
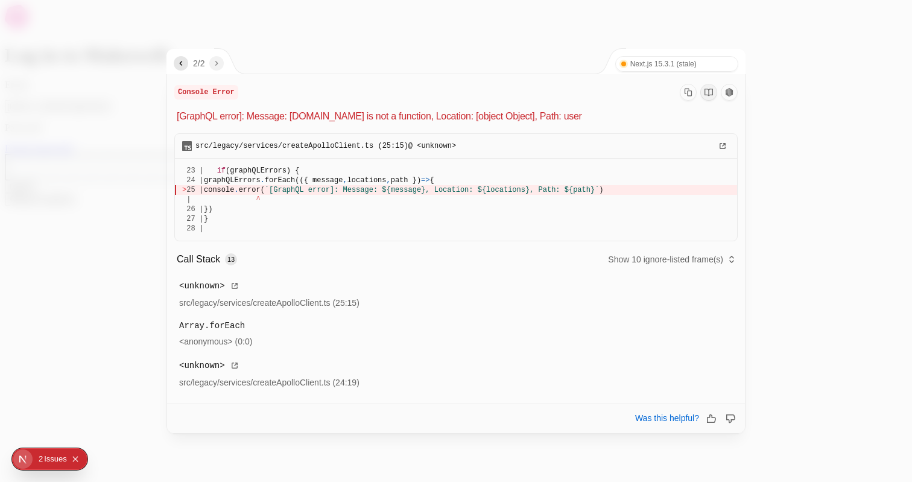
click at [181, 72] on div "2 / 2" at bounding box center [192, 61] width 51 height 25
click at [181, 66] on icon "previous" at bounding box center [181, 64] width 10 height 10
click at [114, 98] on div at bounding box center [456, 241] width 912 height 482
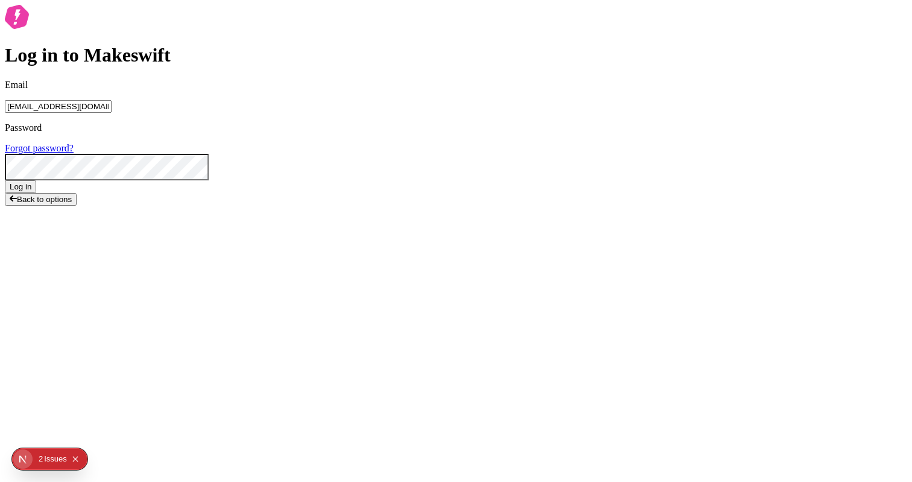
click at [36, 193] on button "Log in" at bounding box center [20, 186] width 31 height 13
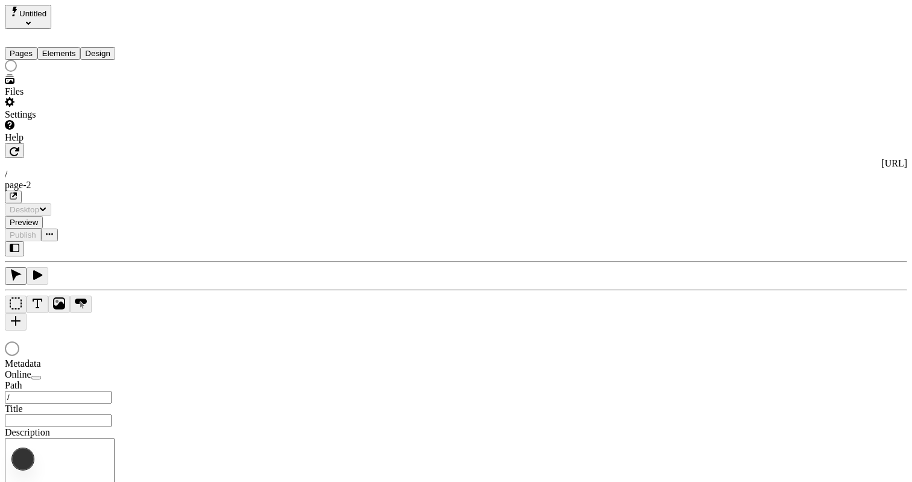
type input "/page-2"
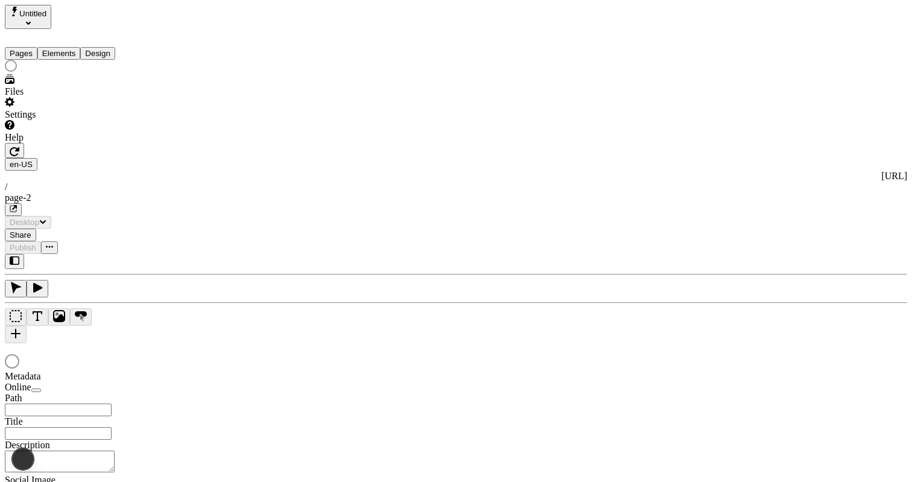
type input "/page-2"
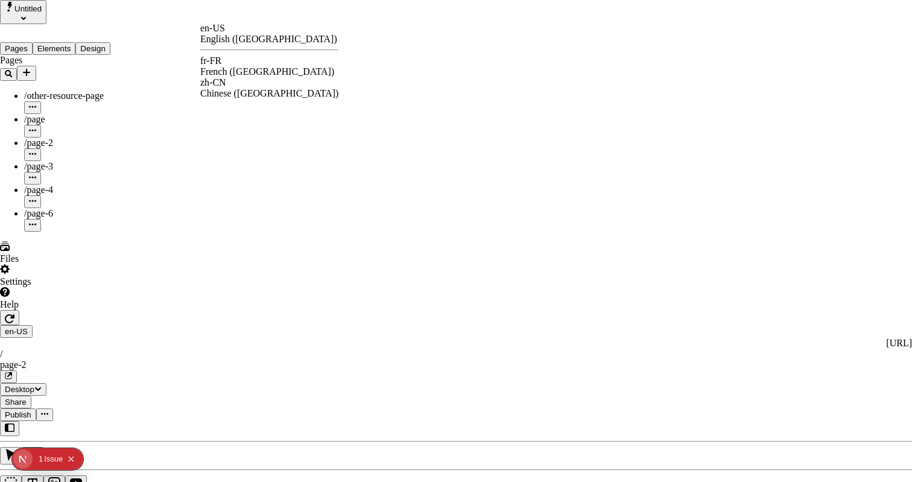
click at [252, 57] on div "fr-FR French ([GEOGRAPHIC_DATA])" at bounding box center [269, 67] width 138 height 22
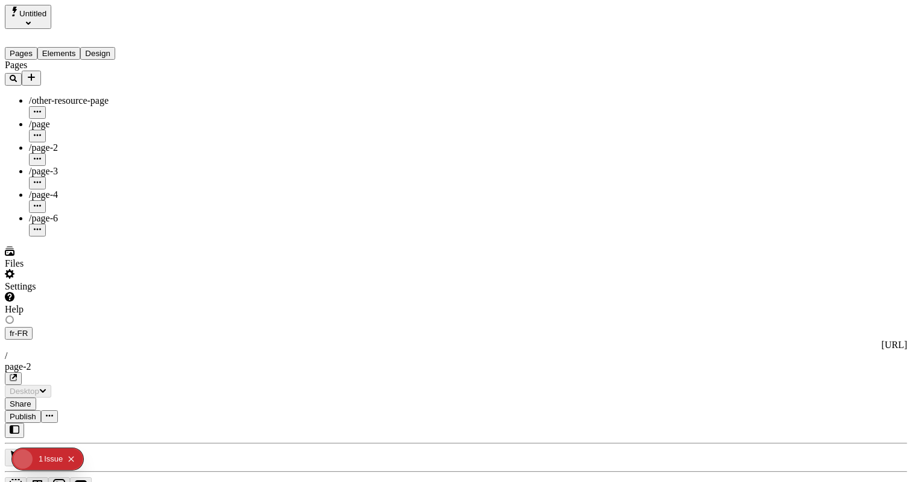
type input "/exploration-of-translations"
type input "The Great Translation Adventure"
type textarea "This is my French localized description. If it were empty, it would not appear …"
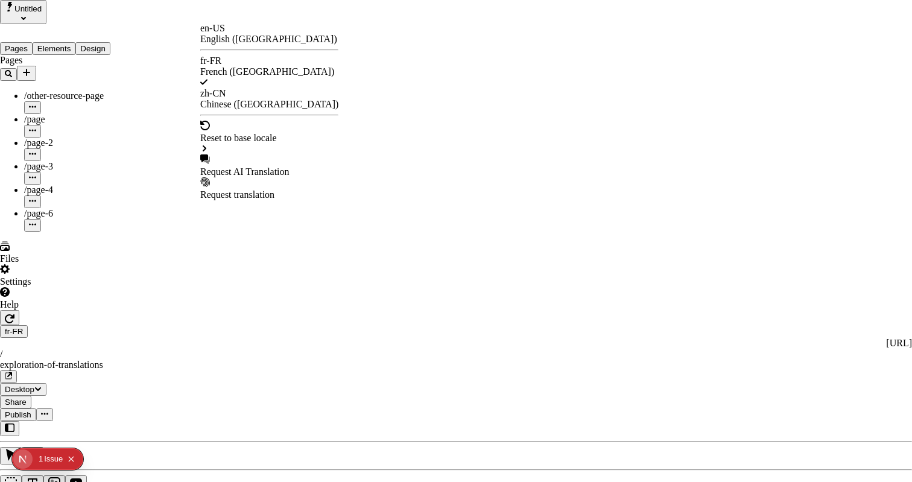
click at [260, 167] on div "Request AI Translation" at bounding box center [269, 172] width 138 height 11
drag, startPoint x: 459, startPoint y: 49, endPoint x: 330, endPoint y: 49, distance: 129.8
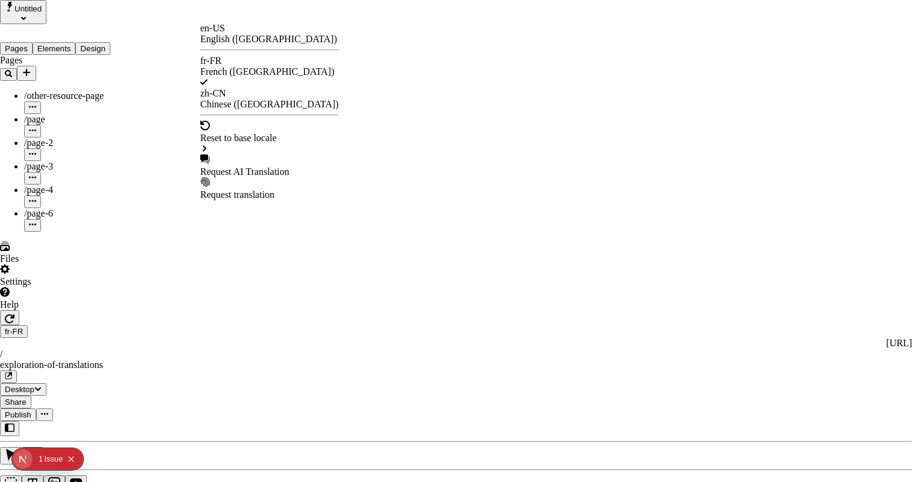
checkbox input "true"
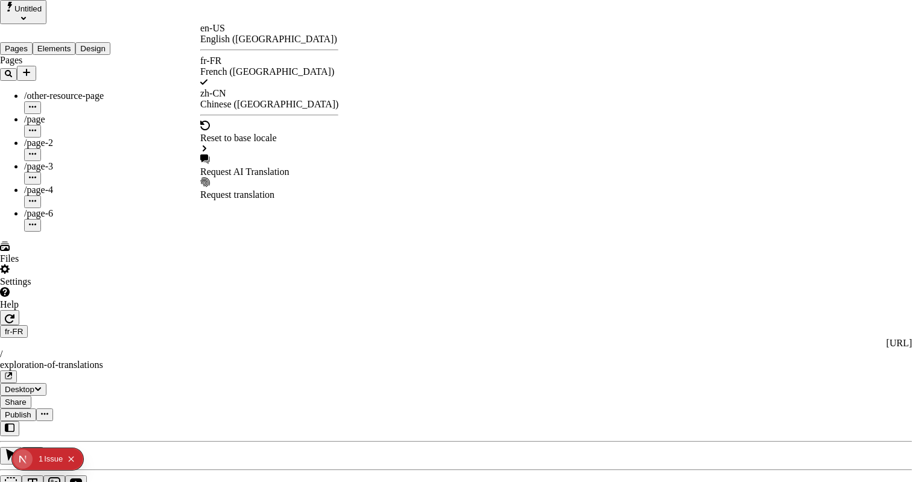
checkbox input "true"
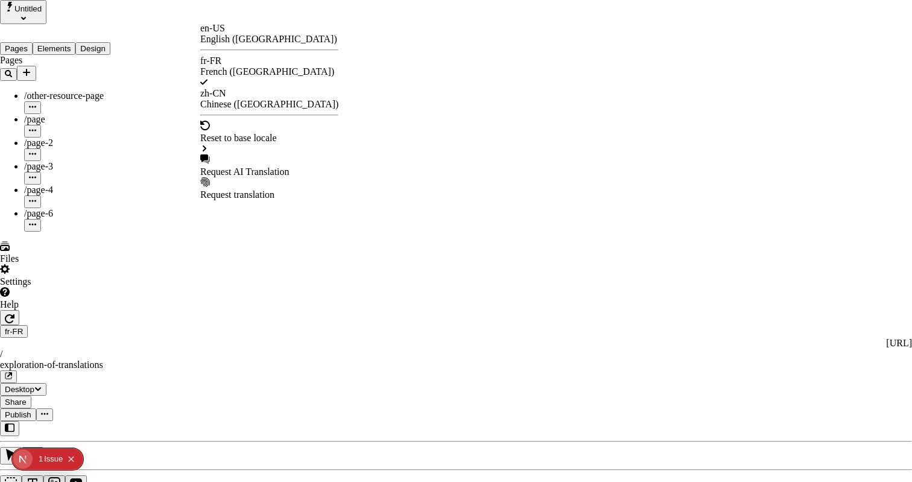
checkbox input "true"
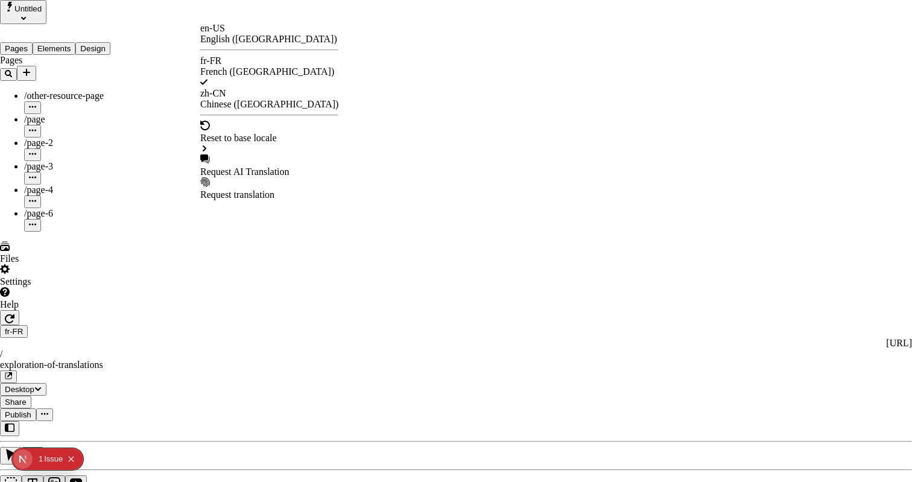
checkbox input "true"
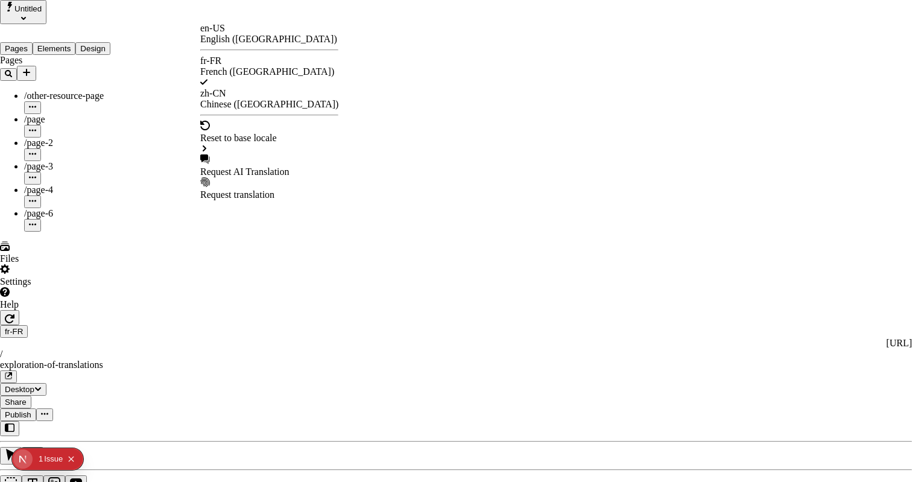
checkbox input "false"
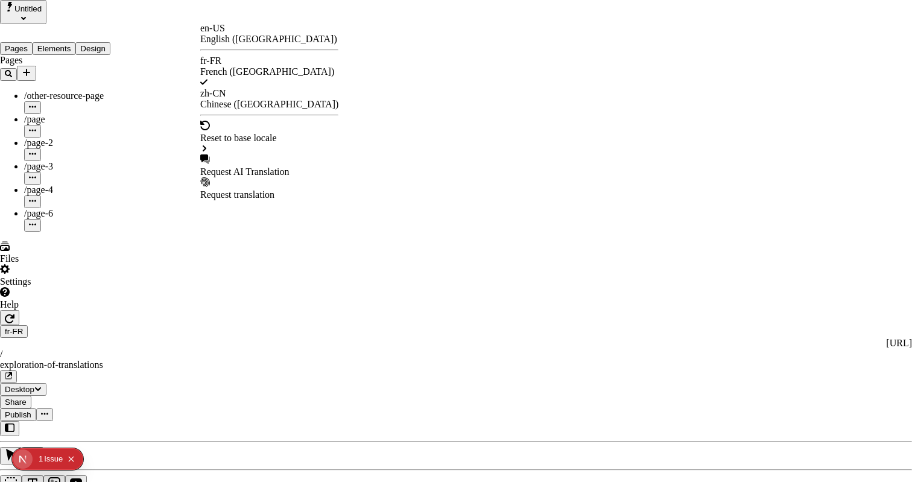
checkbox input "false"
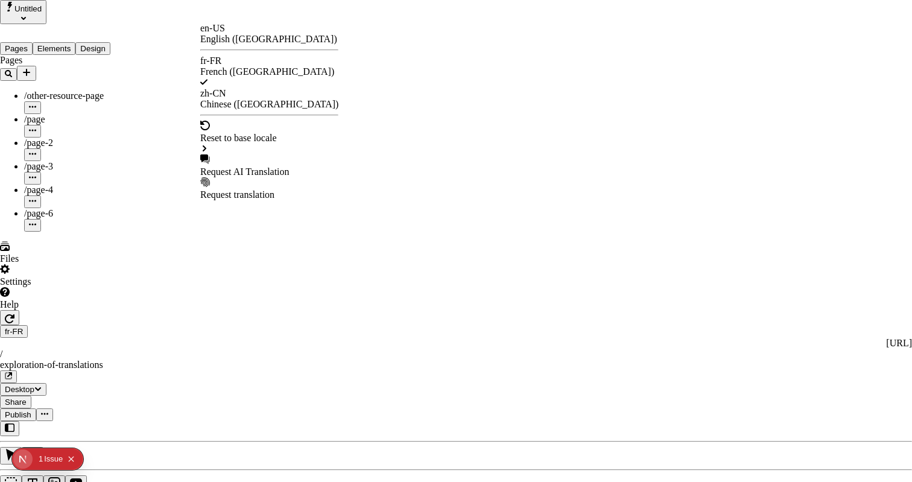
checkbox input "false"
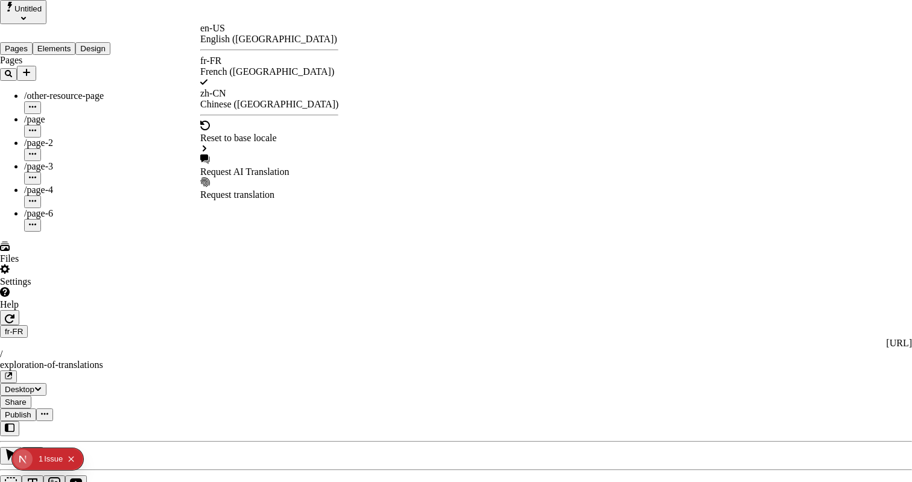
checkbox input "false"
type input "/exploration-des-traductions"
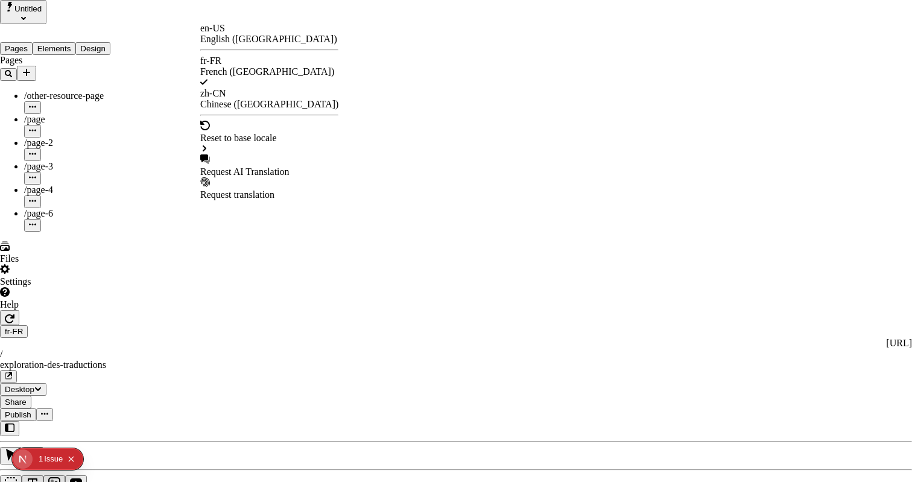
type input "La Grande Aventure de Traduction"
type textarea "Ceci est ma description localisée en français. Si elle était vide, elle n'appar…"
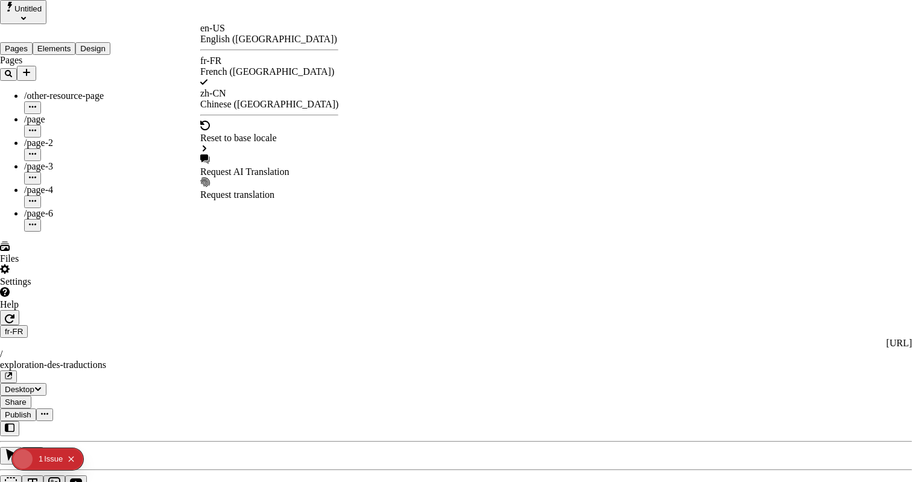
click at [254, 167] on div "Request AI Translation" at bounding box center [269, 172] width 138 height 11
drag, startPoint x: 422, startPoint y: 53, endPoint x: 344, endPoint y: 53, distance: 78.5
